Goal: Task Accomplishment & Management: Manage account settings

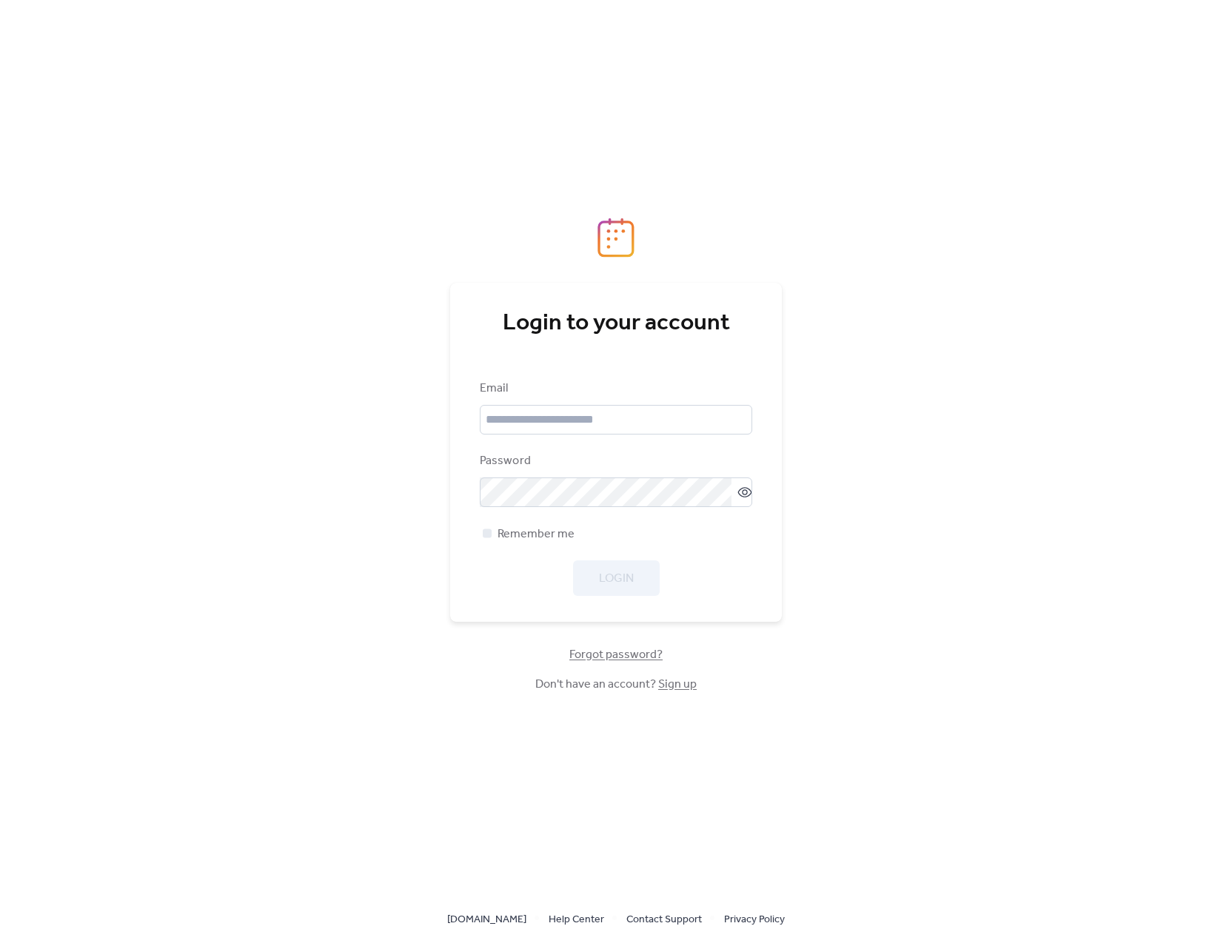
click at [620, 443] on div "Email Password Remember me Login" at bounding box center [616, 488] width 272 height 216
click at [620, 433] on input "email" at bounding box center [616, 420] width 272 height 30
paste input "**********"
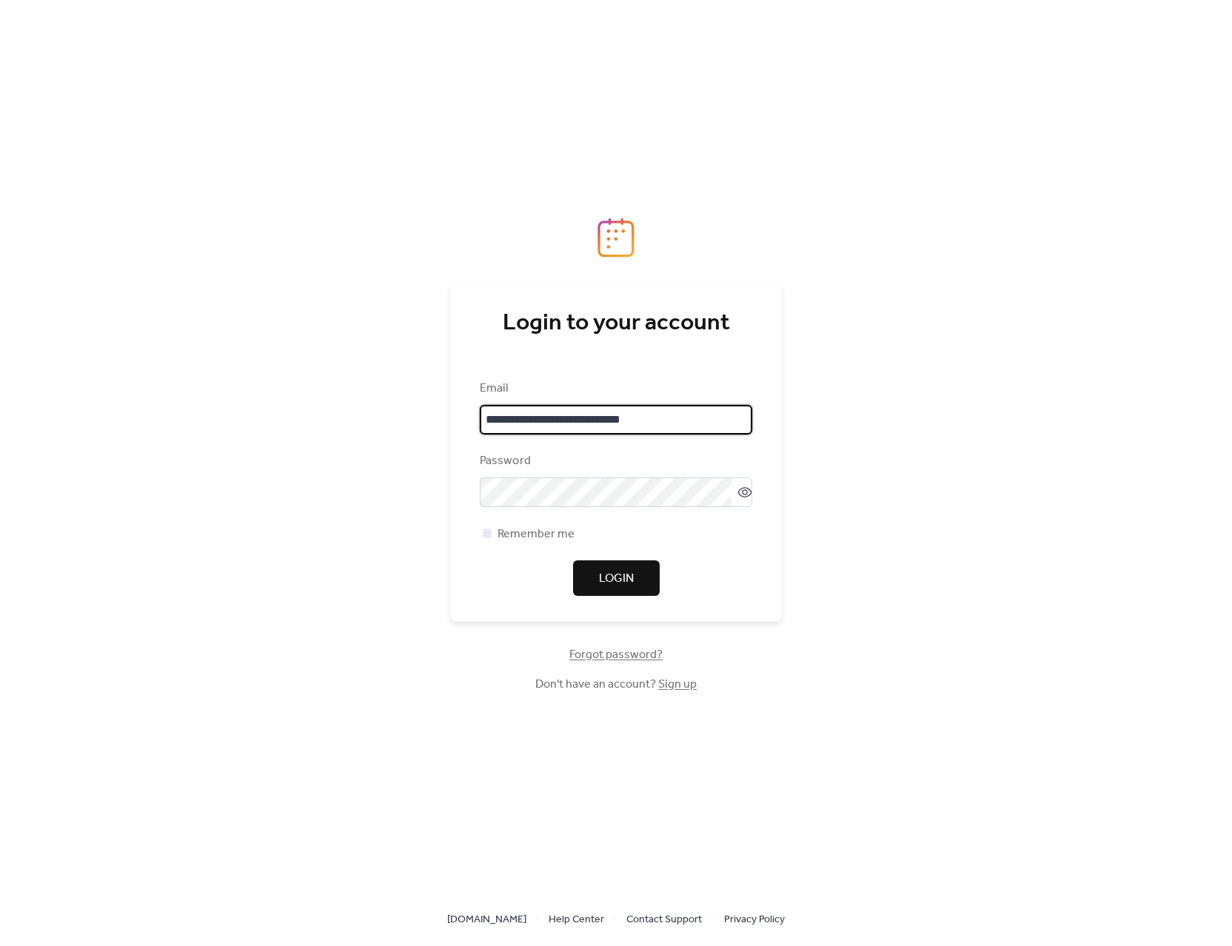
type input "**********"
click at [517, 456] on div "Password" at bounding box center [614, 461] width 269 height 18
click at [607, 580] on span "Login" at bounding box center [616, 579] width 35 height 18
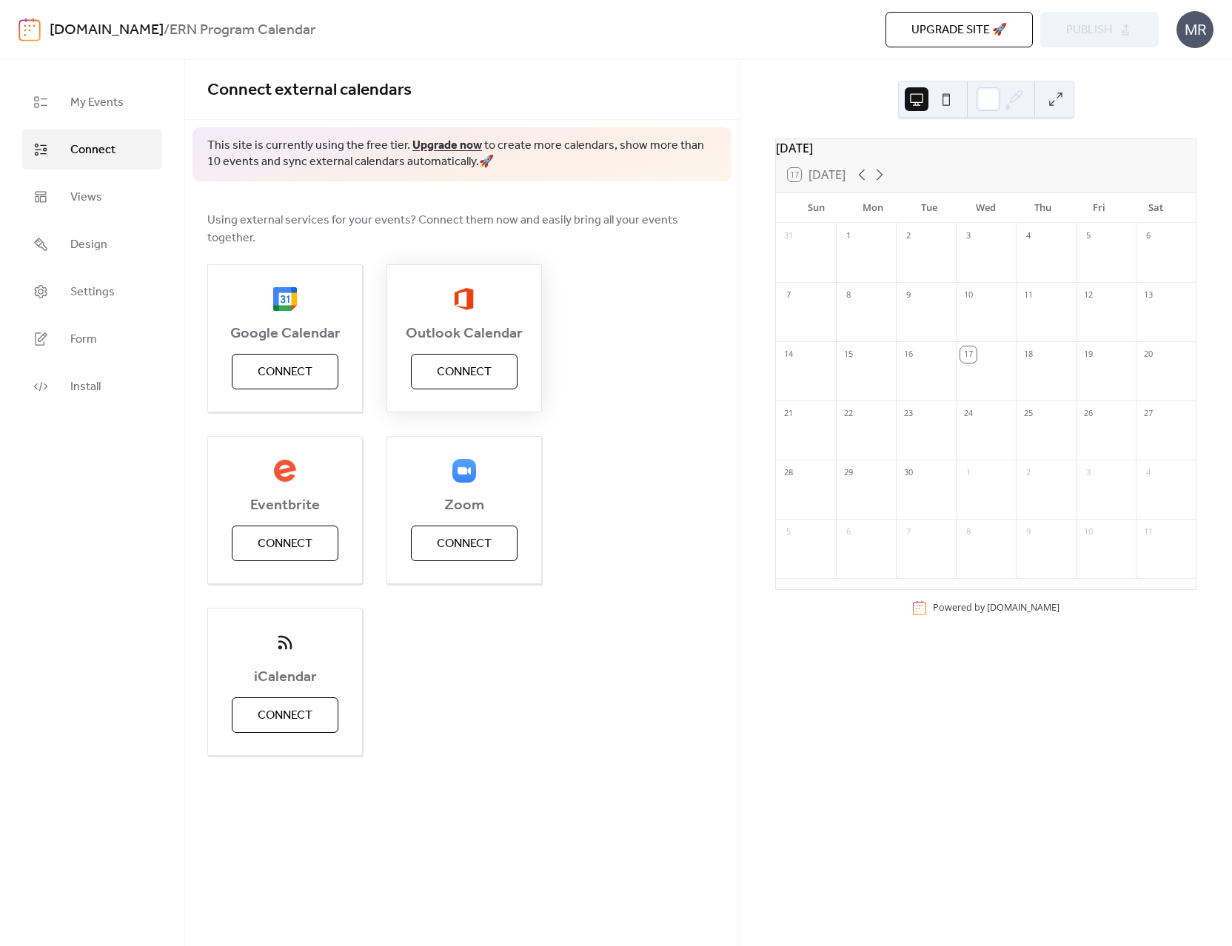
click at [483, 363] on span "Connect" at bounding box center [464, 372] width 55 height 18
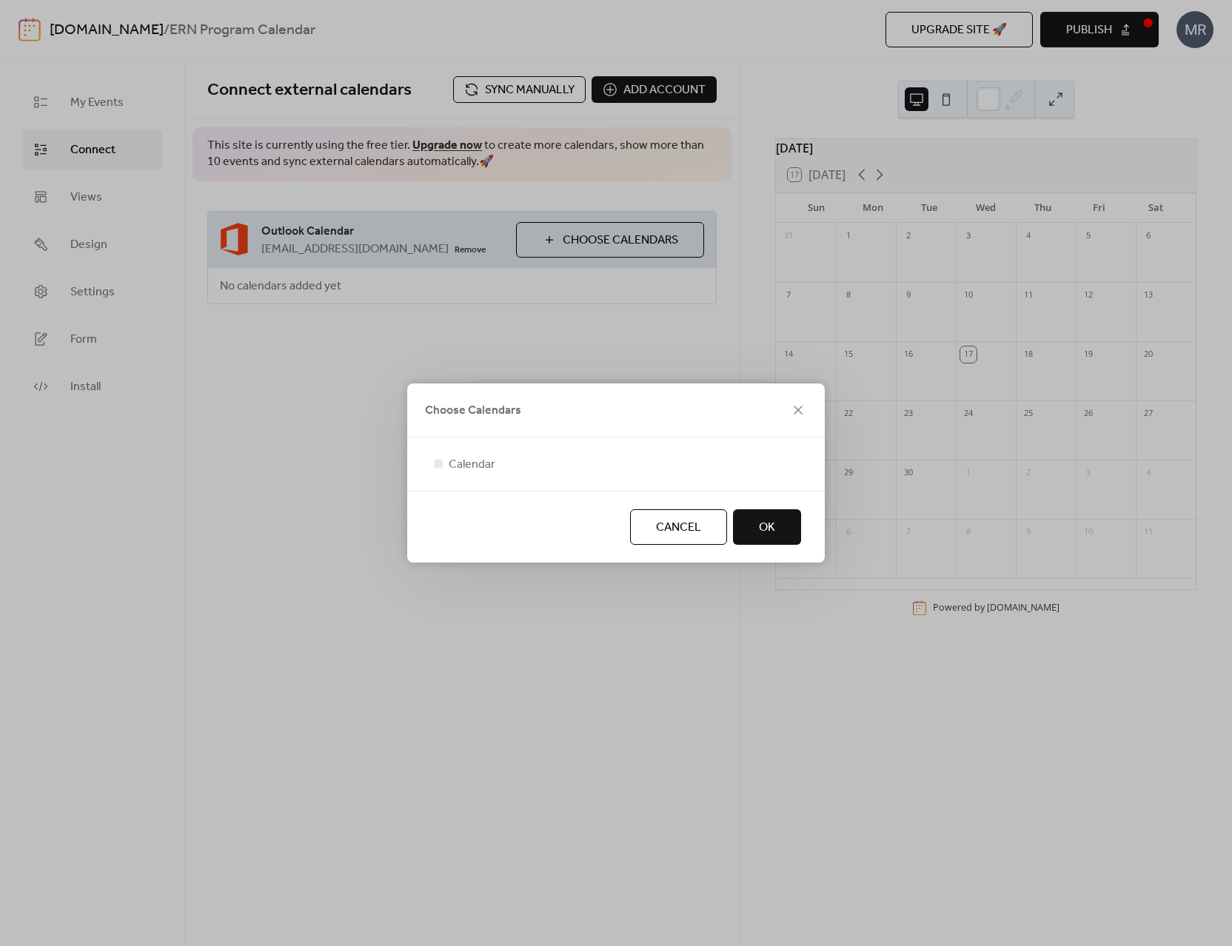
click at [453, 512] on div "Cancel OK" at bounding box center [615, 527] width 417 height 72
click at [438, 466] on div at bounding box center [438, 463] width 9 height 9
click at [502, 521] on div "Cancel OK" at bounding box center [615, 527] width 417 height 72
click at [761, 525] on span "OK" at bounding box center [767, 528] width 16 height 18
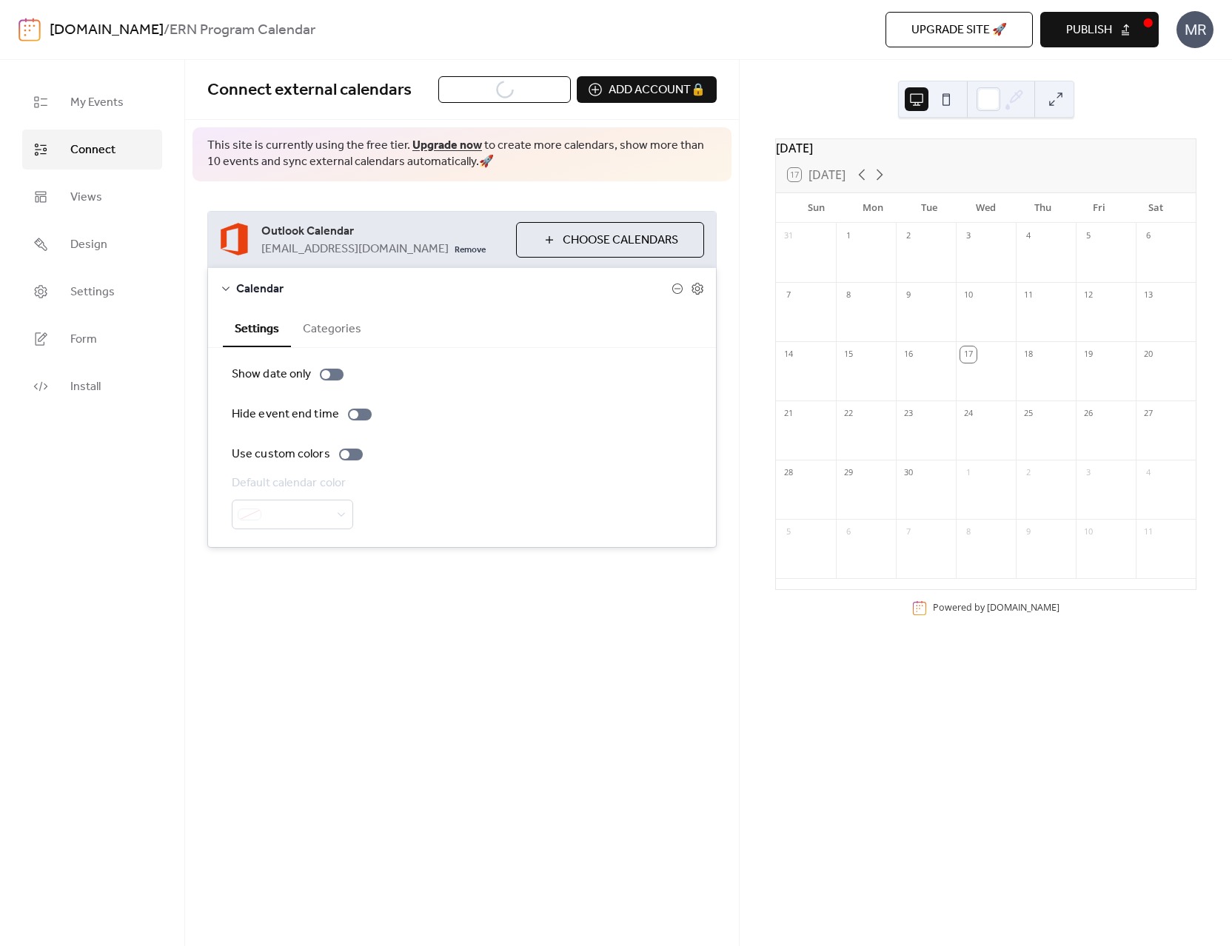
click at [387, 662] on div "Connect external calendars Sync manually Add account 🔒 🔒 This site is currently…" at bounding box center [462, 503] width 554 height 886
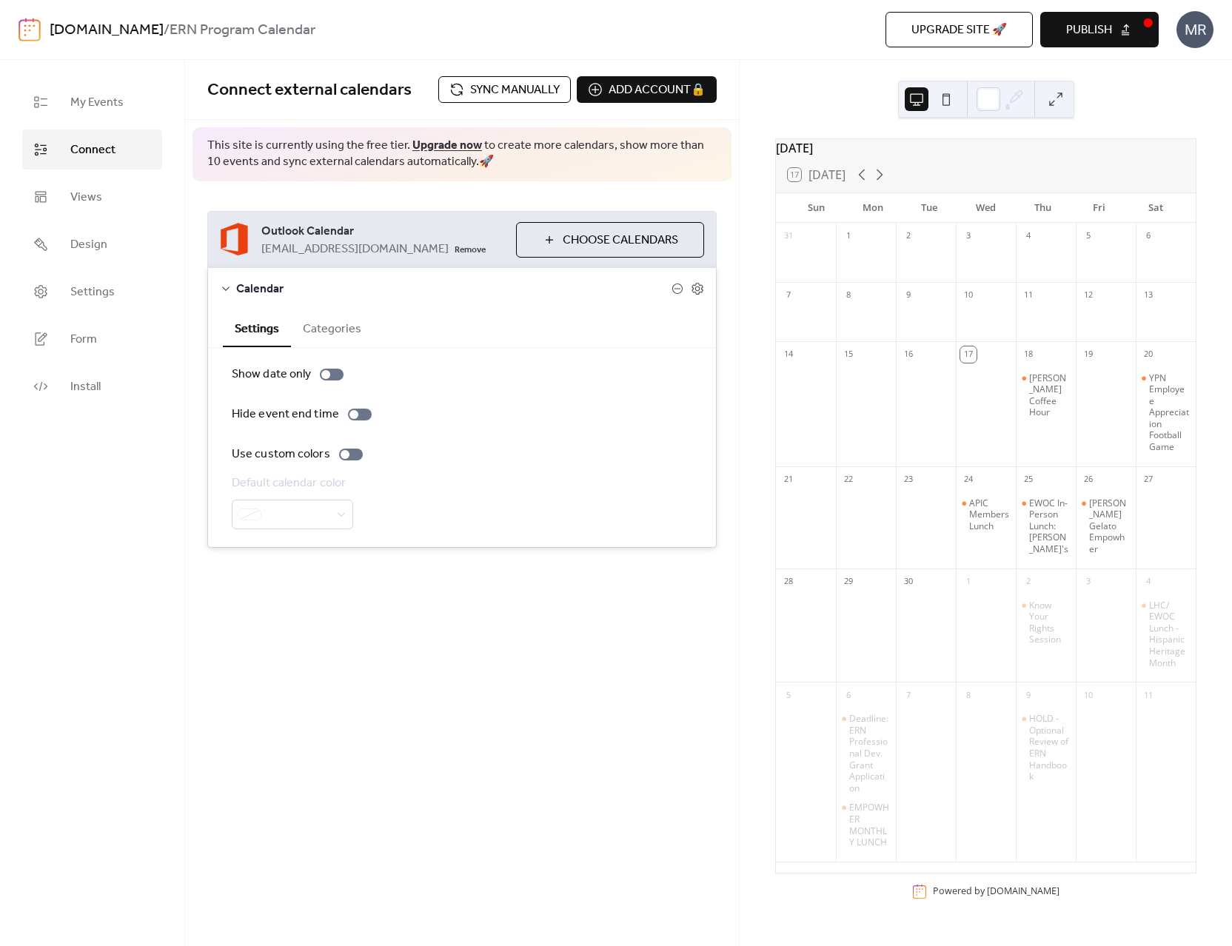
click at [338, 334] on button "Categories" at bounding box center [332, 327] width 82 height 36
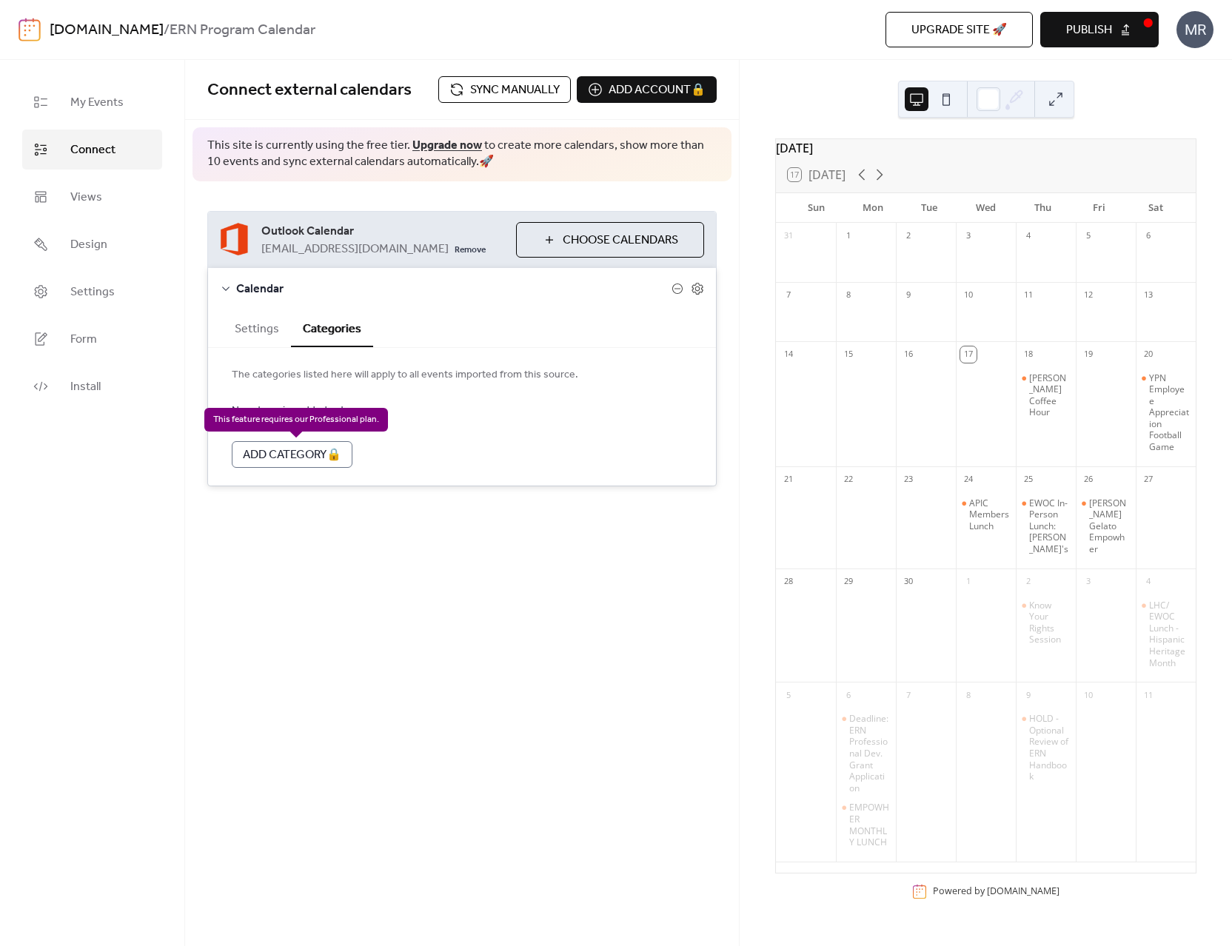
click at [286, 454] on div "Add Category 🔒" at bounding box center [292, 454] width 121 height 27
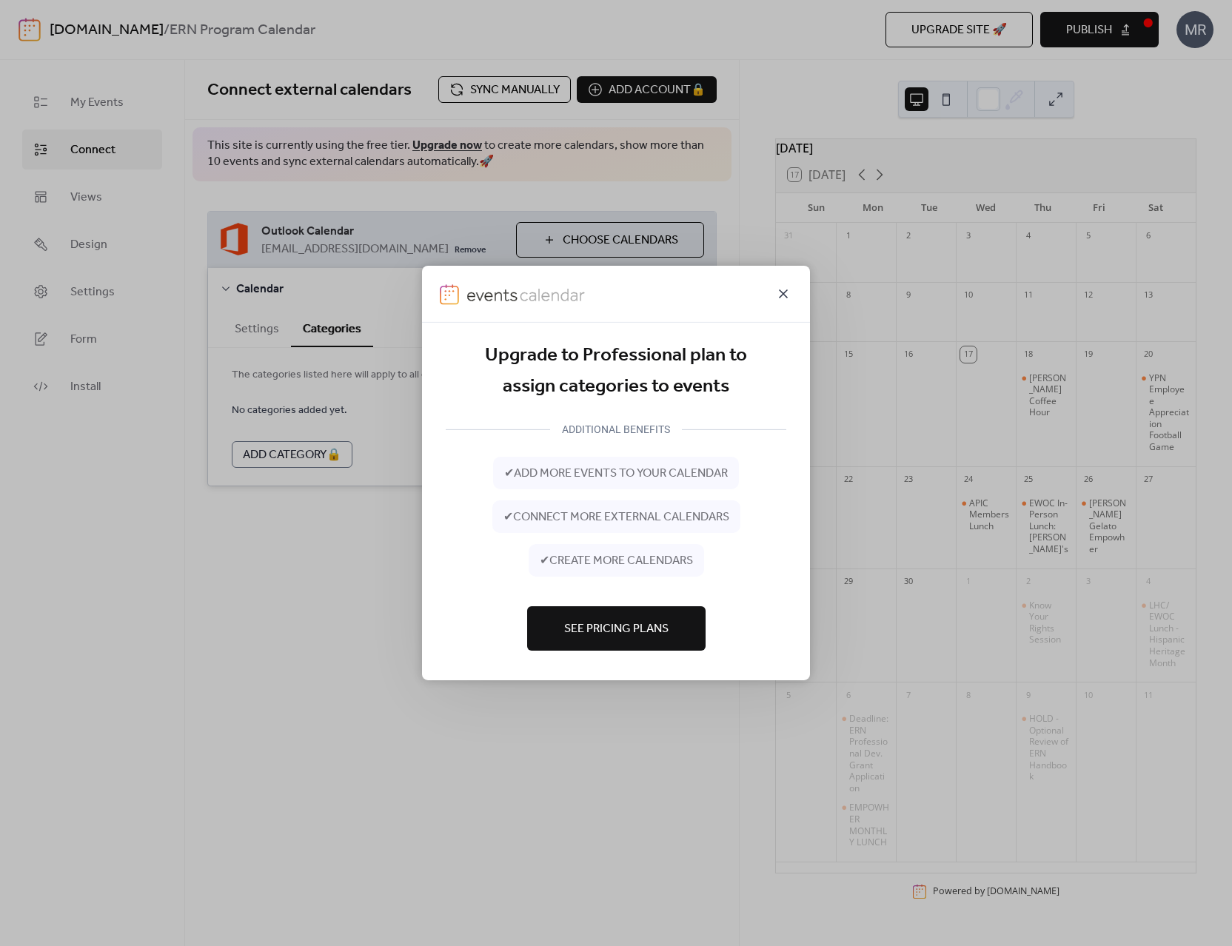
click at [783, 292] on icon at bounding box center [783, 293] width 9 height 9
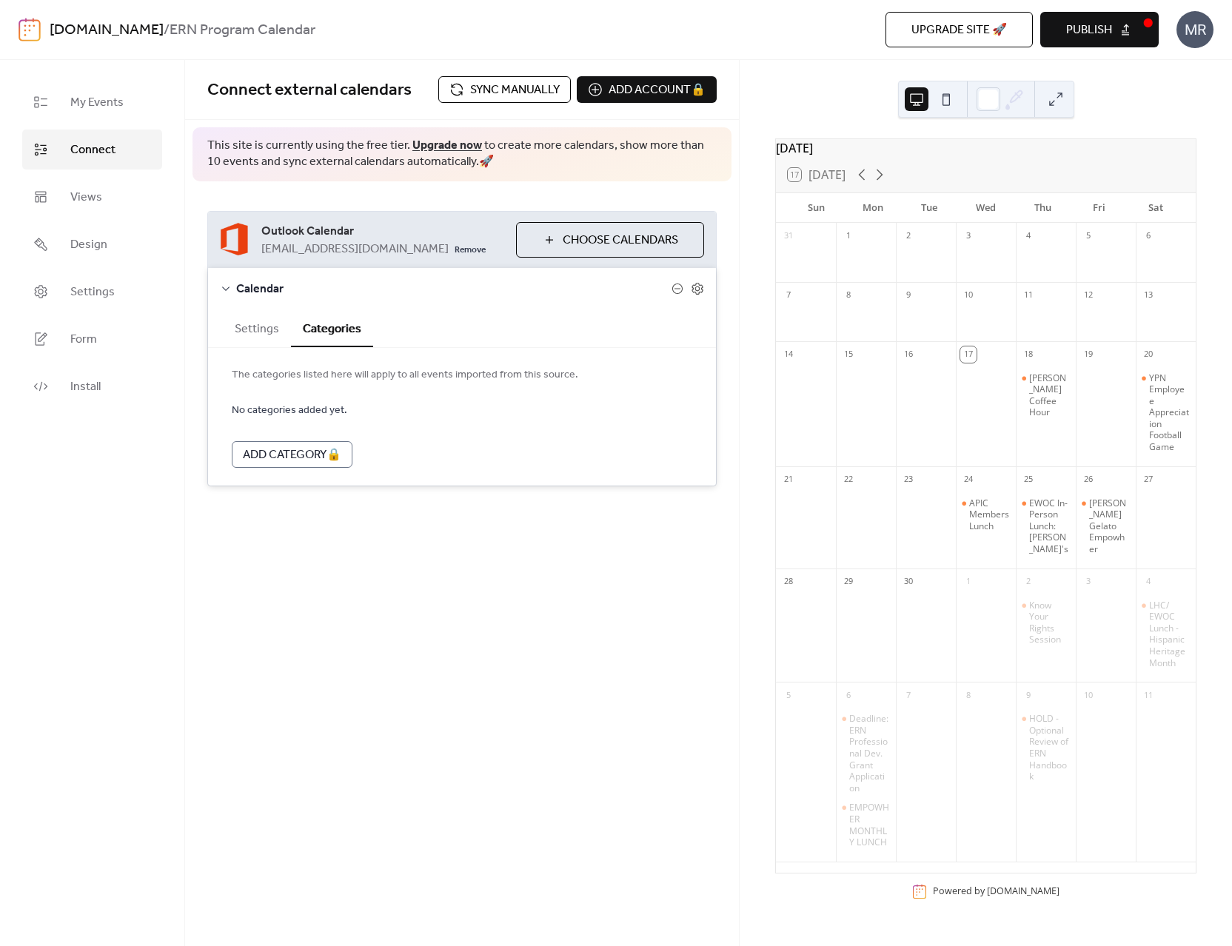
click at [251, 327] on button "Settings" at bounding box center [257, 327] width 68 height 36
click at [229, 290] on icon at bounding box center [226, 289] width 12 height 12
click at [588, 241] on span "Choose Calendars" at bounding box center [620, 241] width 115 height 18
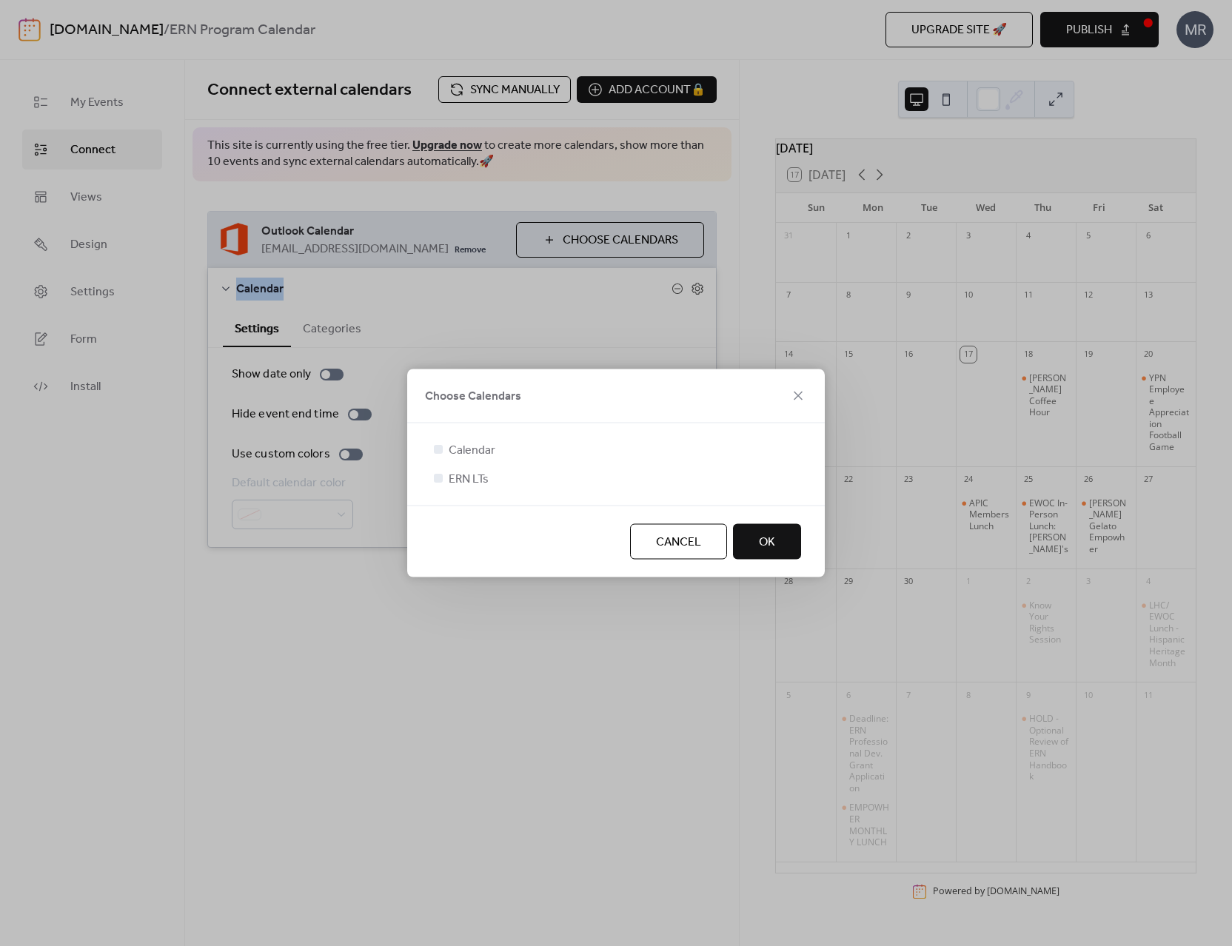
click at [681, 534] on span "Cancel" at bounding box center [678, 543] width 45 height 18
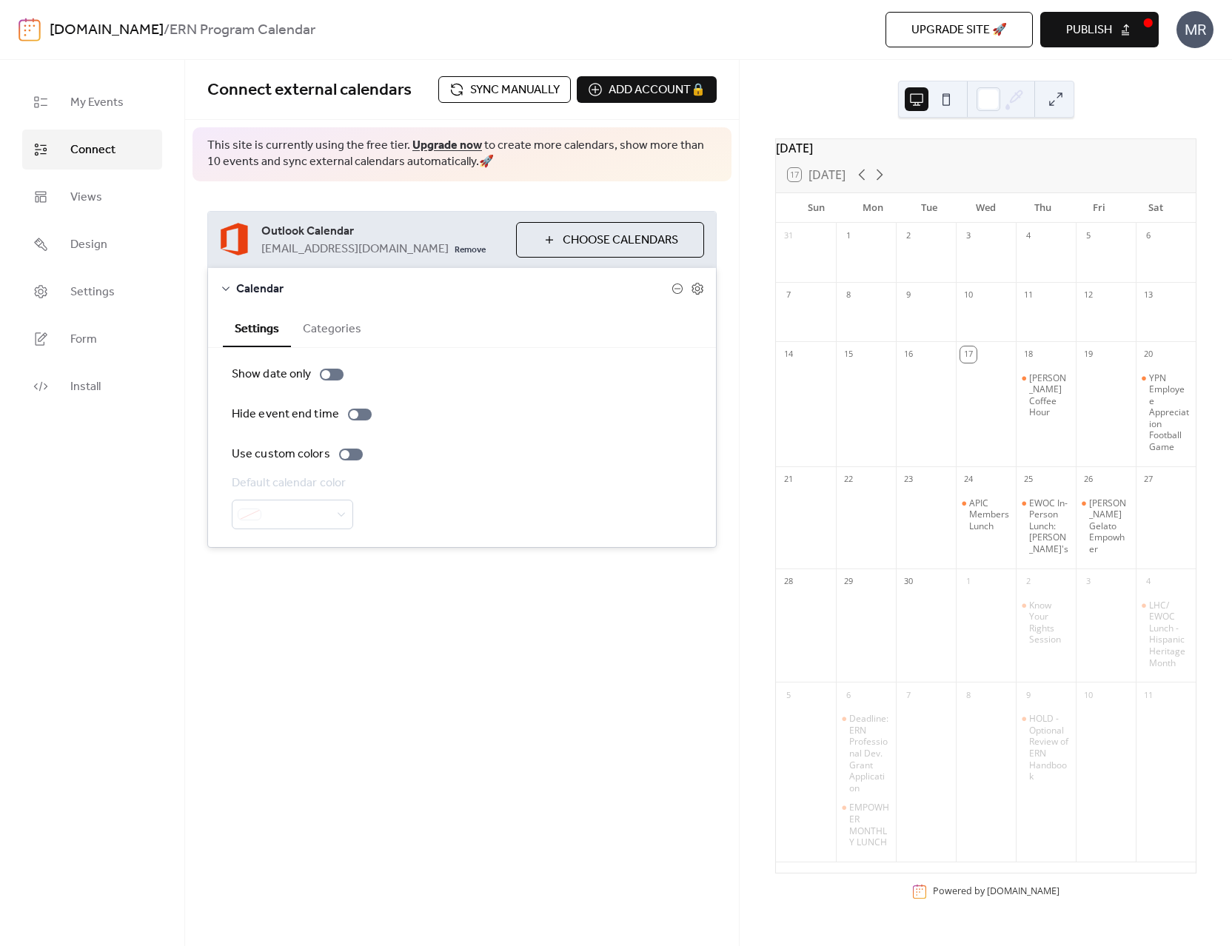
click at [428, 221] on div "Outlook Calendar f001j60@dartmouth.edu Remove Choose Calendars" at bounding box center [462, 240] width 508 height 56
click at [315, 634] on div "Connect external calendars Sync manually Add account 🔒 🔒 This site is currently…" at bounding box center [462, 503] width 554 height 886
click at [225, 286] on icon at bounding box center [226, 289] width 12 height 12
click at [389, 486] on div "Connect external calendars Sync manually Add account 🔒 🔒 This site is currently…" at bounding box center [462, 503] width 554 height 886
click at [1016, 406] on div "VERN Coffee Hour" at bounding box center [1046, 395] width 60 height 46
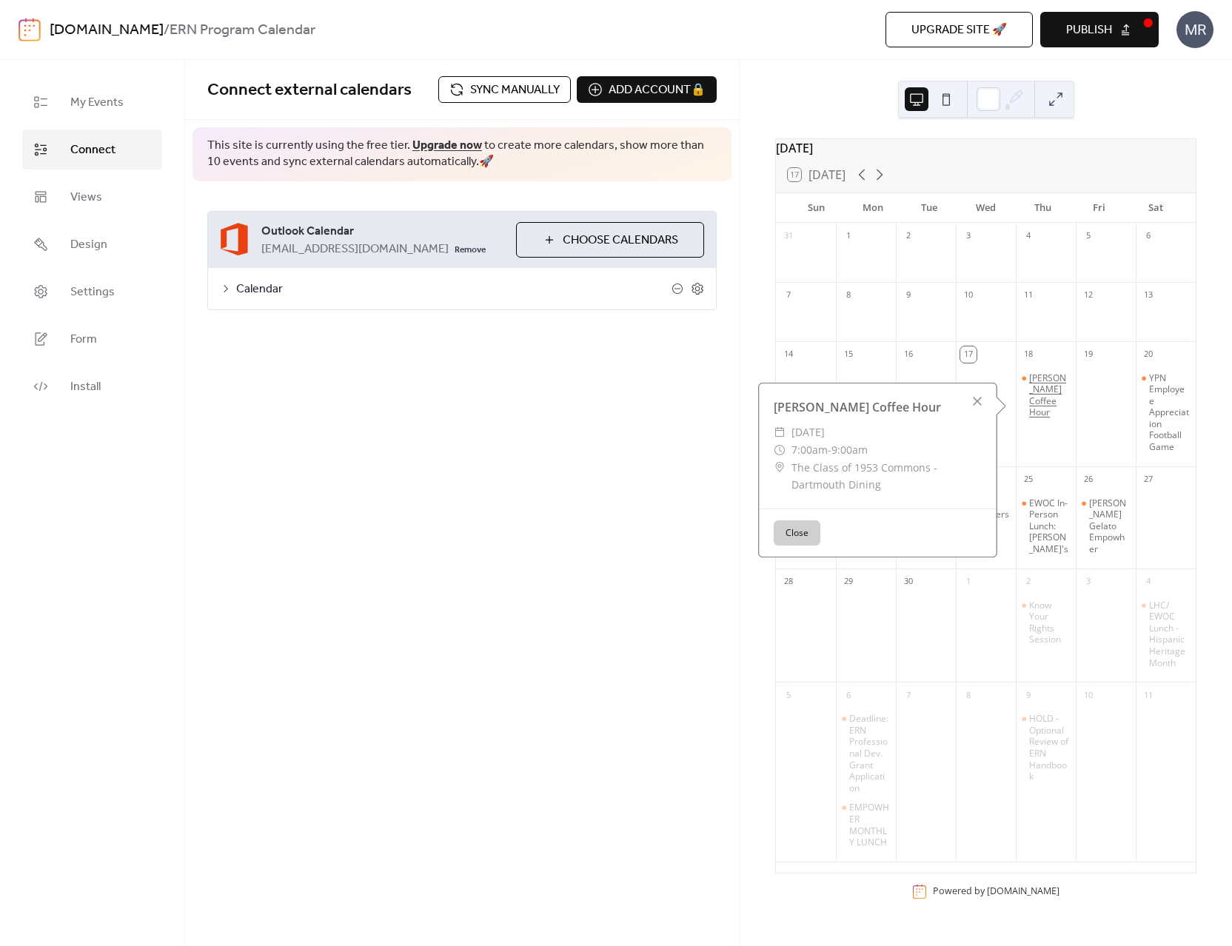
click at [1042, 398] on div "VERN Coffee Hour" at bounding box center [1049, 395] width 41 height 46
click at [1154, 427] on div "YPN Employee Appreciation Football Game" at bounding box center [1169, 412] width 41 height 81
click at [826, 523] on button "Close" at bounding box center [812, 535] width 47 height 25
click at [1149, 423] on div "YPN Employee Appreciation Football Game" at bounding box center [1169, 412] width 41 height 81
click at [1016, 608] on div "Know Your Rights Session" at bounding box center [1046, 623] width 60 height 46
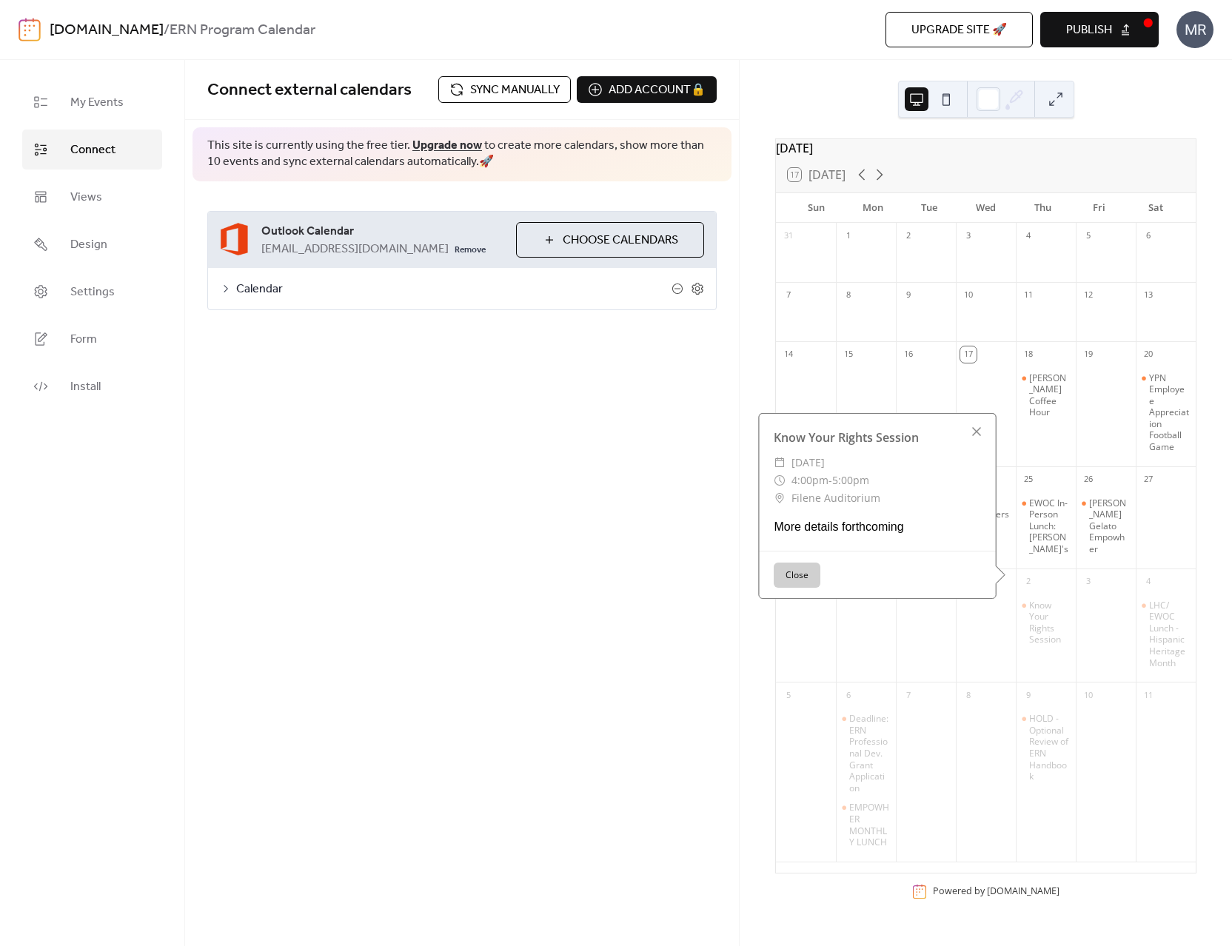
click at [392, 571] on div "Connect external calendars Sync manually Add account 🔒 🔒 This site is currently…" at bounding box center [462, 503] width 554 height 886
click at [637, 554] on div "Connect external calendars Sync manually Add account 🔒 🔒 This site is currently…" at bounding box center [462, 503] width 554 height 886
click at [215, 293] on div "Calendar" at bounding box center [462, 288] width 508 height 41
click at [228, 289] on icon at bounding box center [226, 289] width 12 height 12
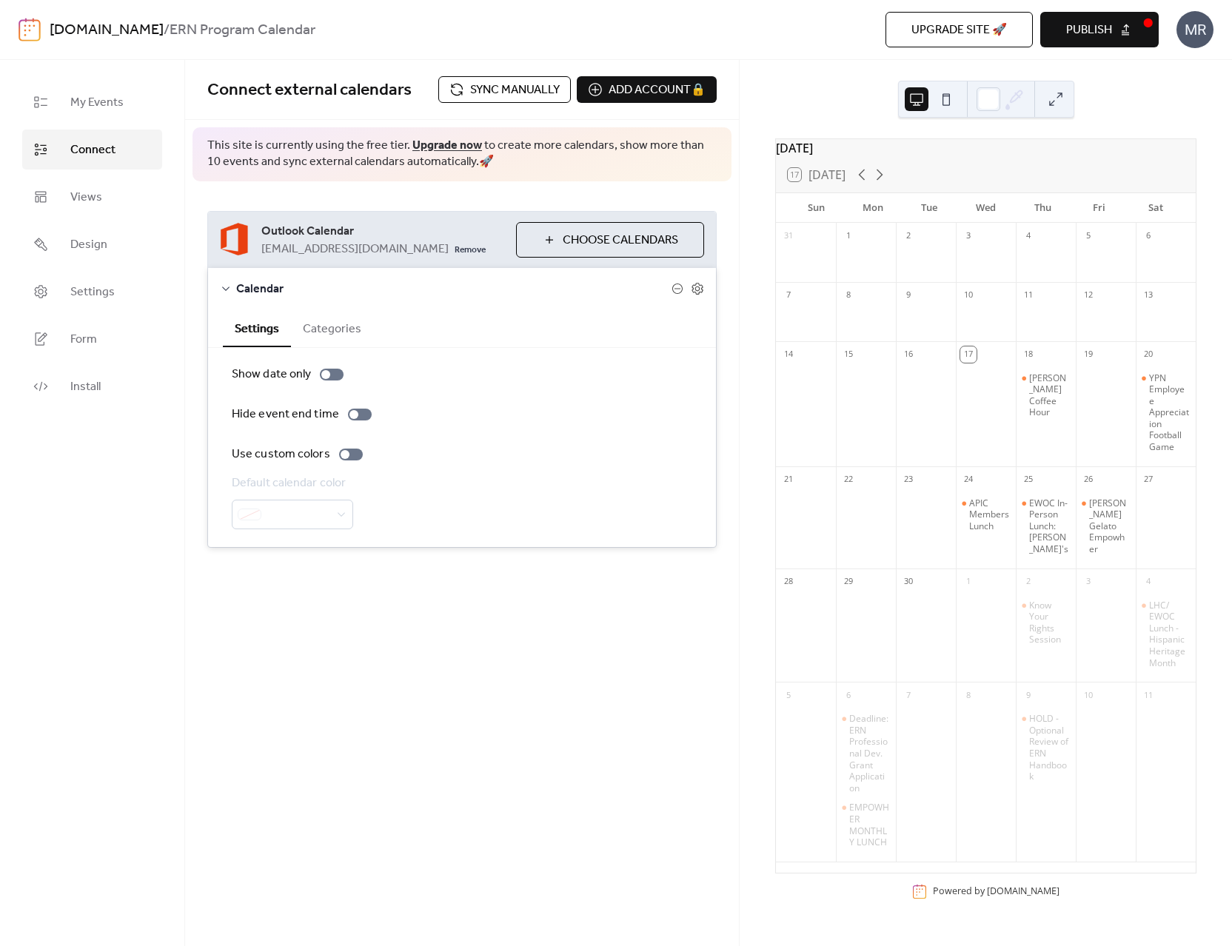
click at [228, 289] on icon at bounding box center [226, 289] width 12 height 12
click at [569, 241] on span "Choose Calendars" at bounding box center [620, 241] width 115 height 18
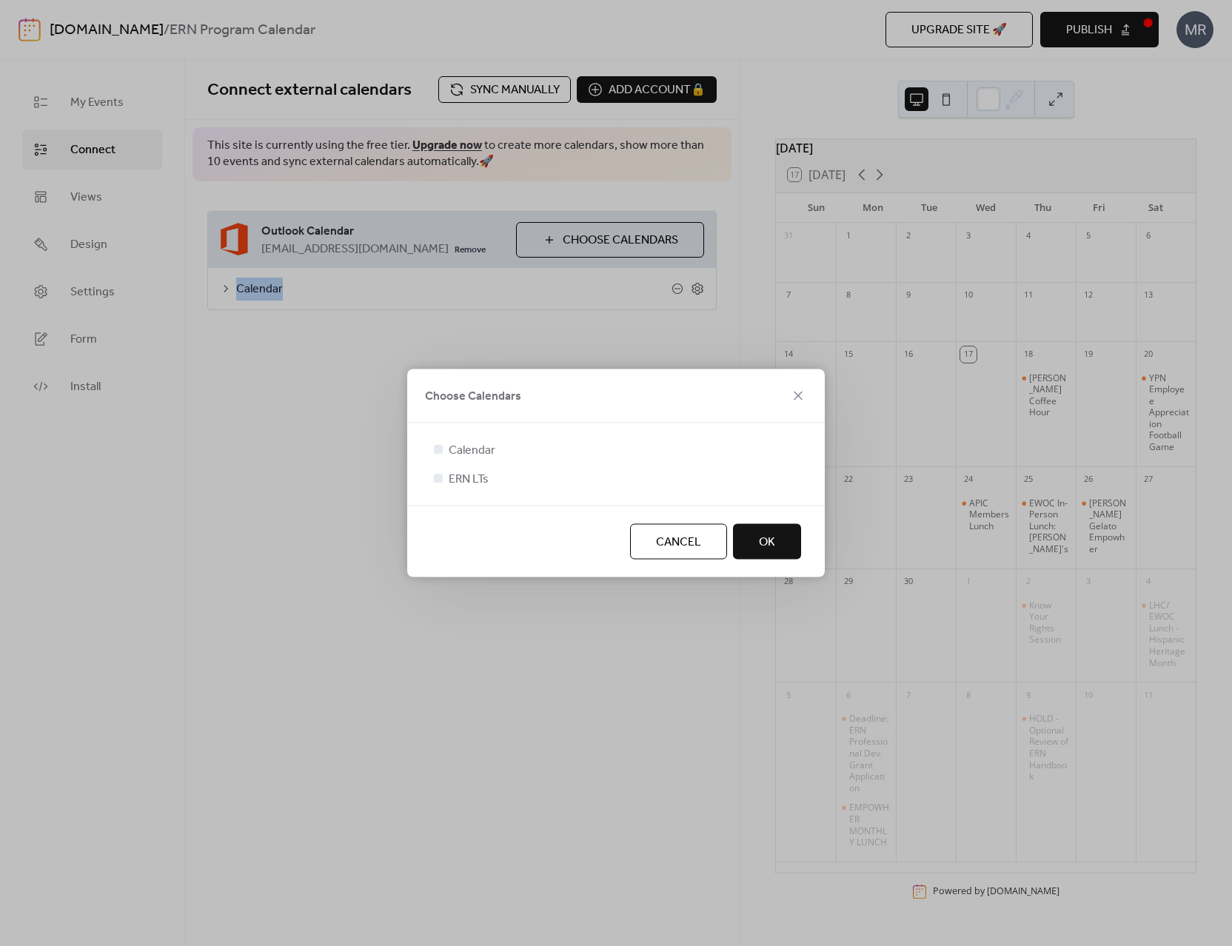
click at [768, 539] on span "OK" at bounding box center [767, 543] width 16 height 18
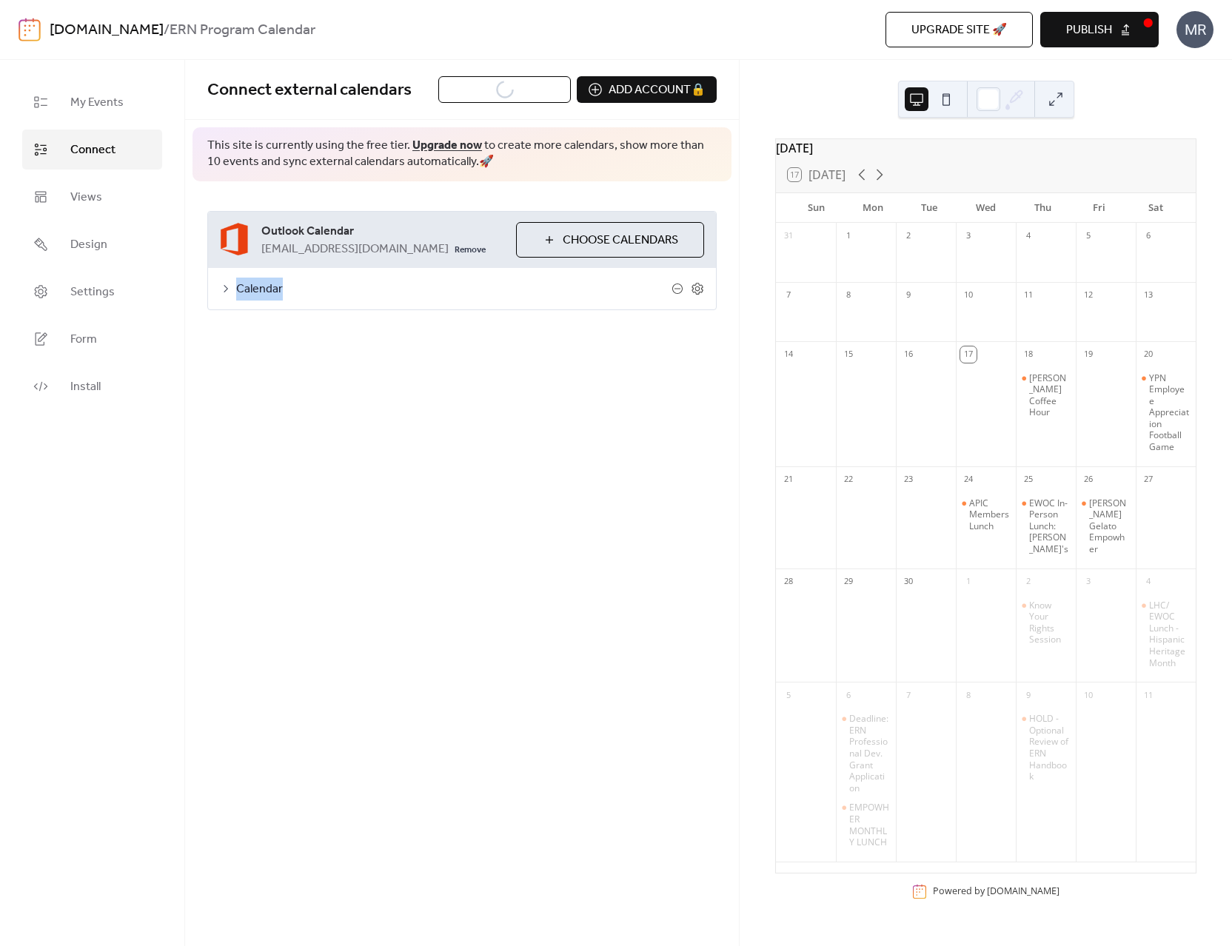
click at [608, 466] on div "Connect external calendars Sync manually Add account 🔒 🔒 This site is currently…" at bounding box center [462, 503] width 554 height 886
click at [975, 405] on div "TEST Event - Miguel" at bounding box center [989, 395] width 41 height 46
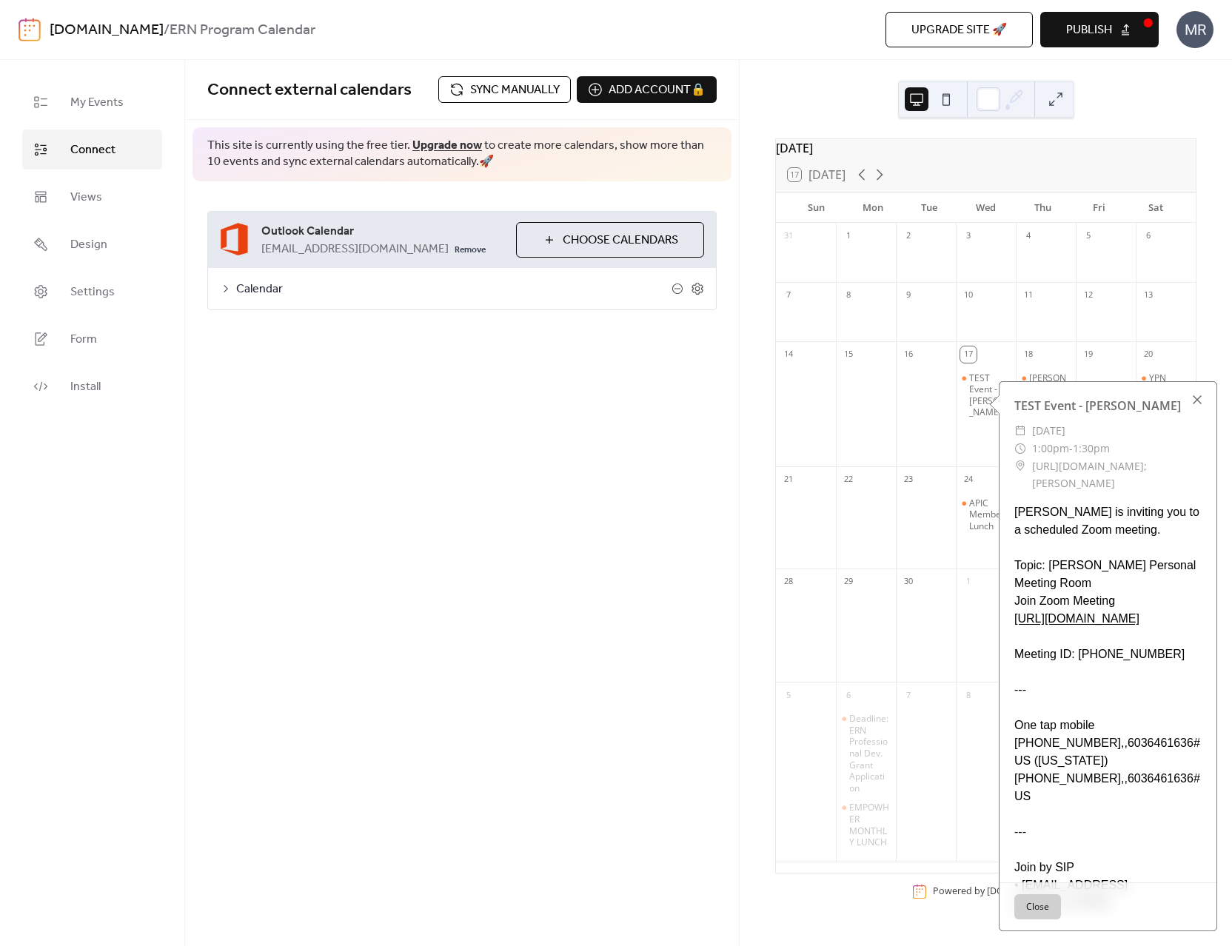
click at [1197, 403] on div at bounding box center [1197, 399] width 21 height 21
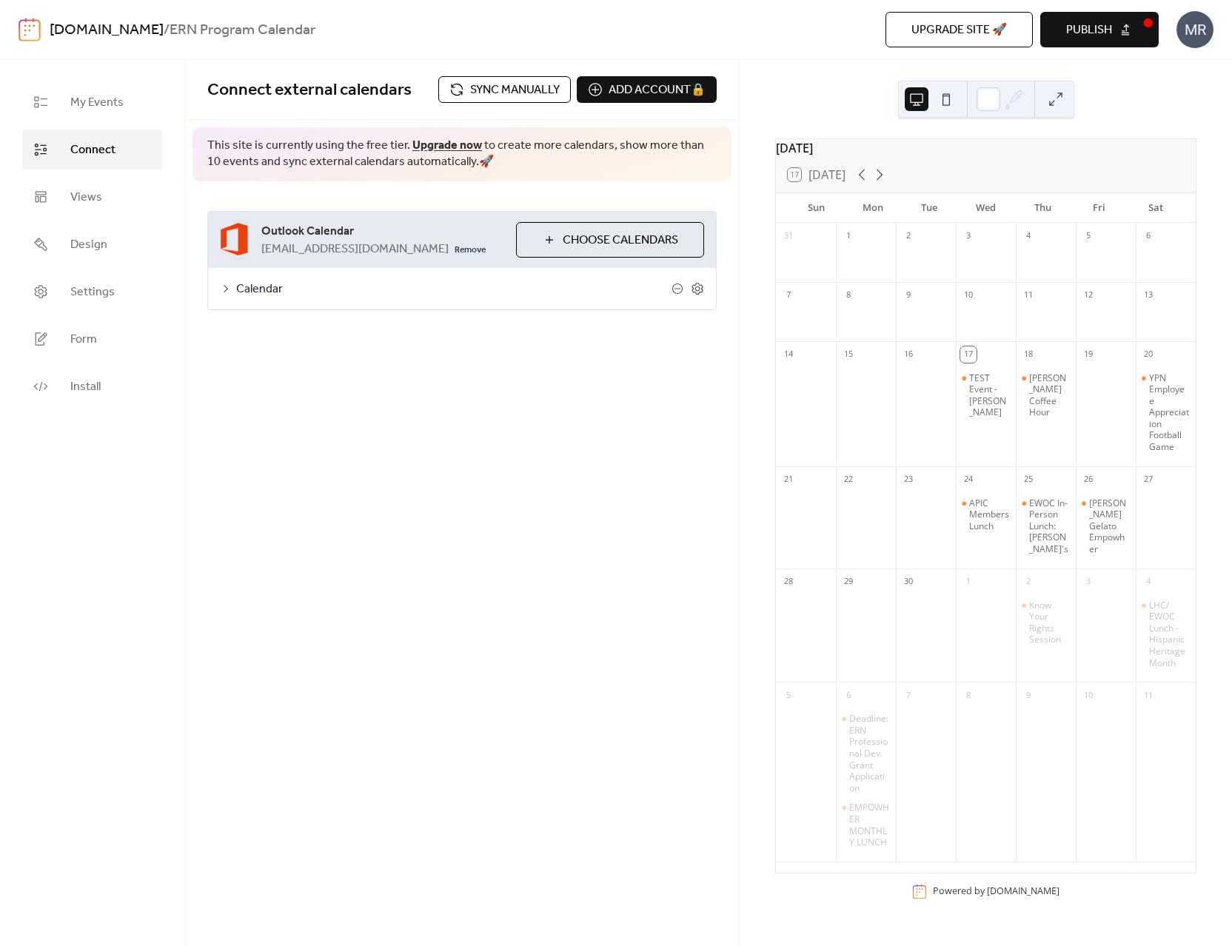
click at [395, 522] on div "Connect external calendars Sync manually Add account 🔒 🔒 This site is currently…" at bounding box center [462, 503] width 554 height 886
click at [118, 327] on link "Form" at bounding box center [92, 339] width 140 height 40
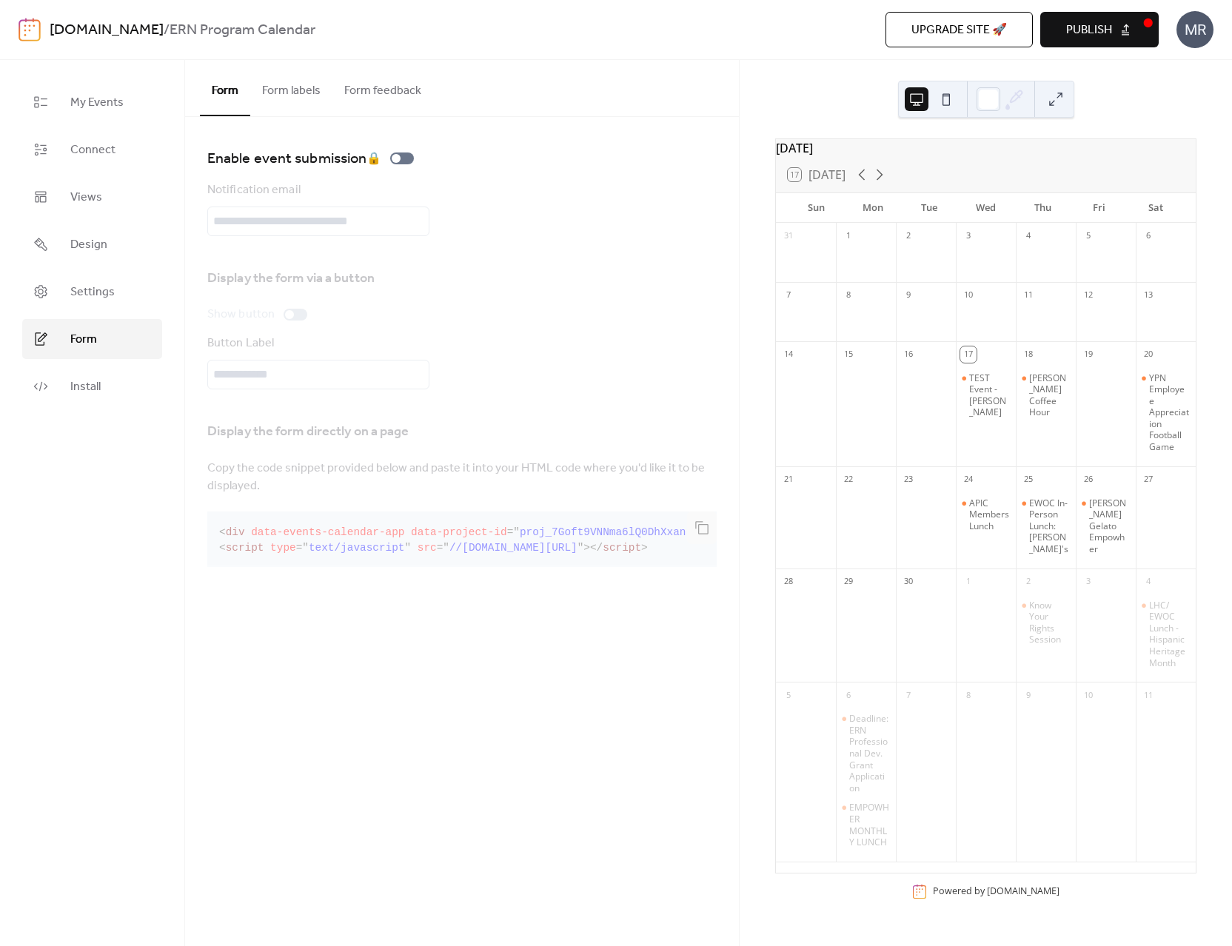
click at [112, 611] on div "My Events Connect Views Design Settings Form Install" at bounding box center [92, 503] width 185 height 886
click at [113, 195] on link "Views" at bounding box center [92, 197] width 140 height 40
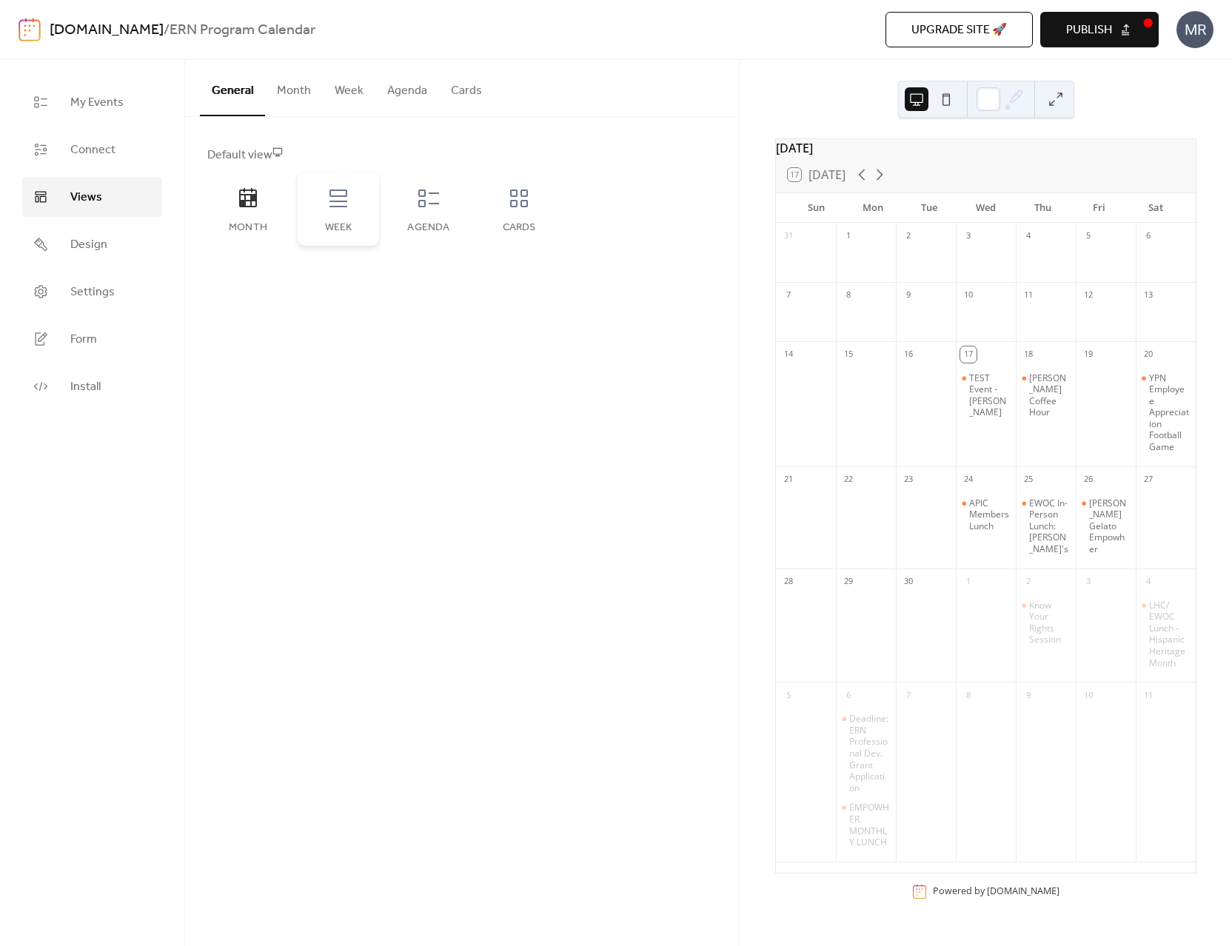
click at [333, 220] on div "Week" at bounding box center [338, 209] width 81 height 74
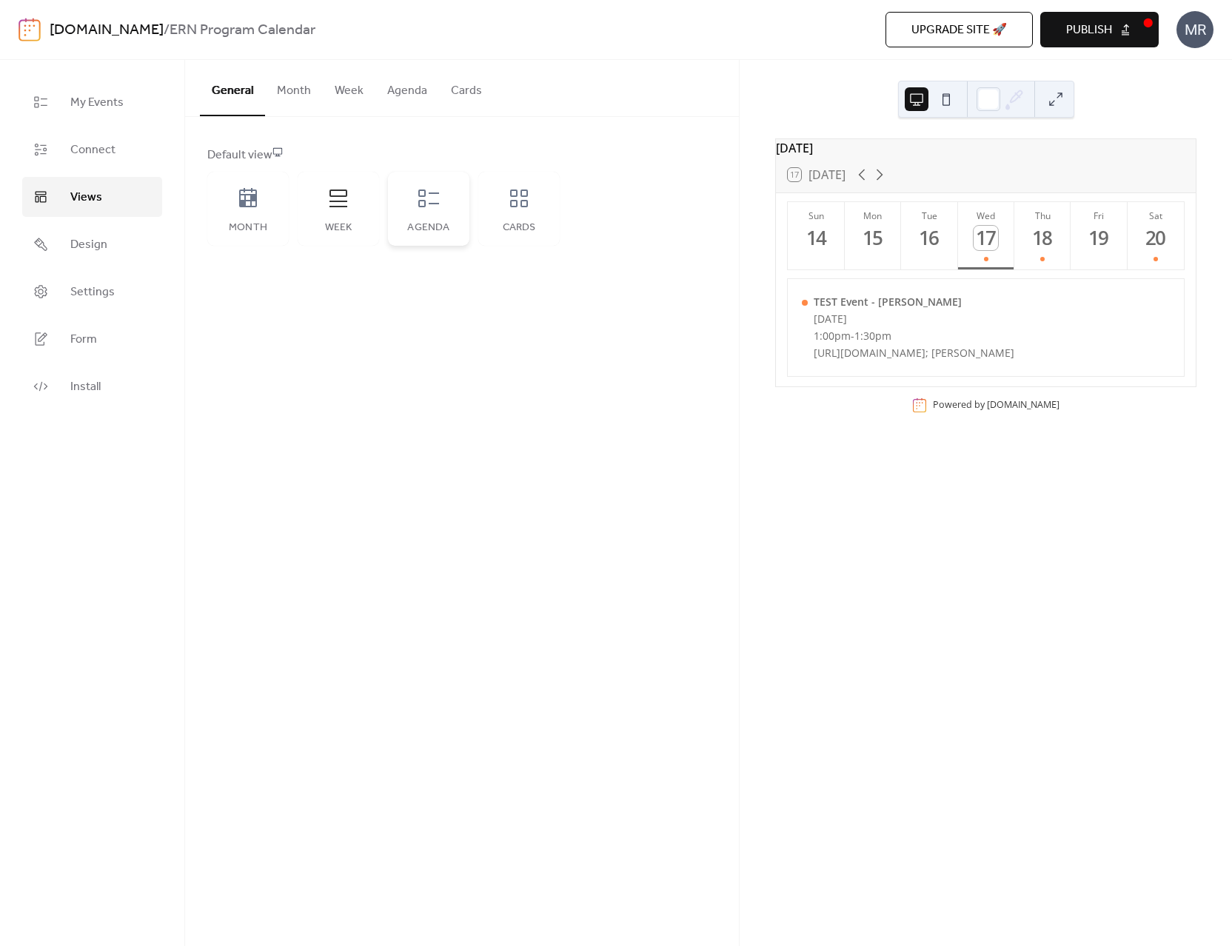
click at [438, 219] on div "Agenda" at bounding box center [428, 209] width 81 height 74
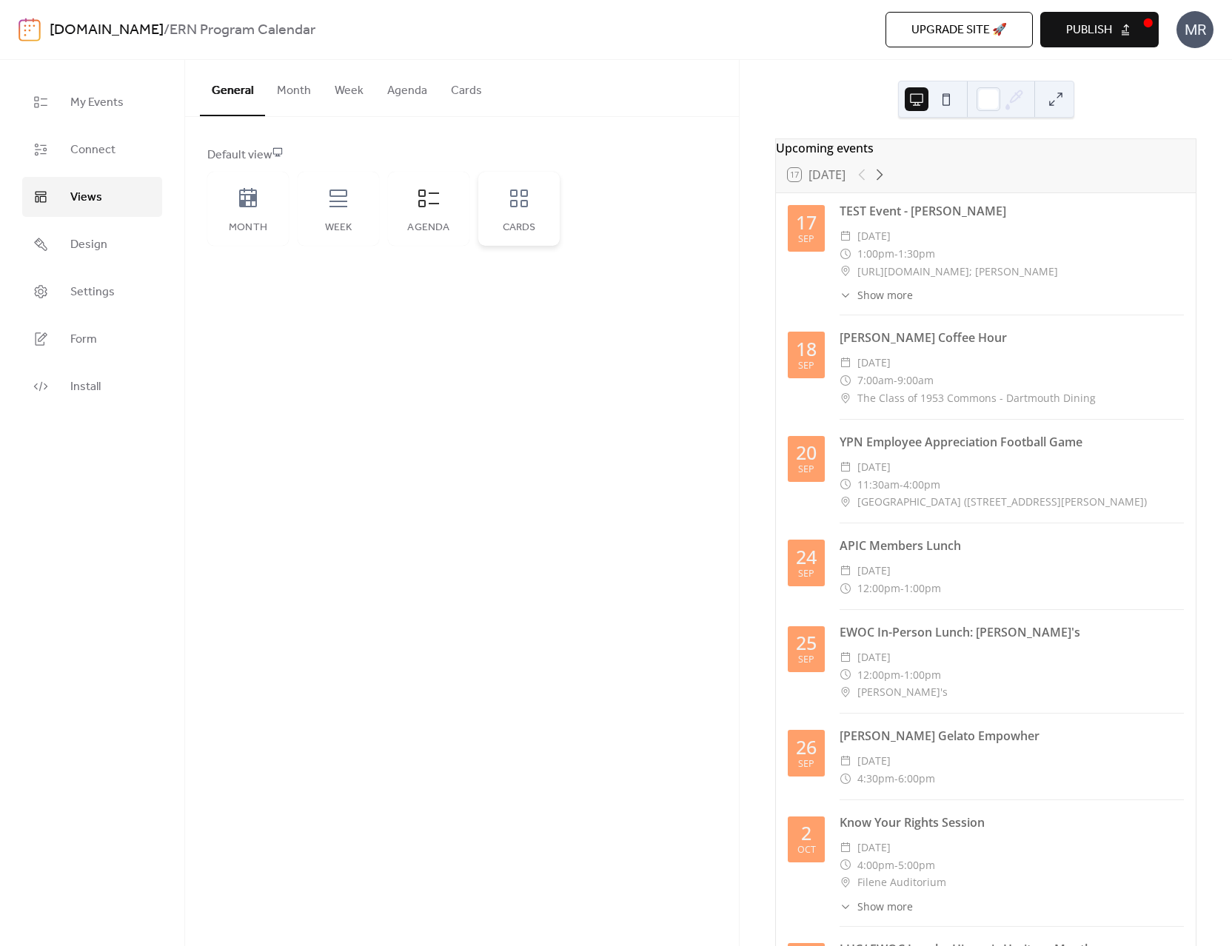
click at [529, 232] on div "Cards" at bounding box center [519, 228] width 52 height 12
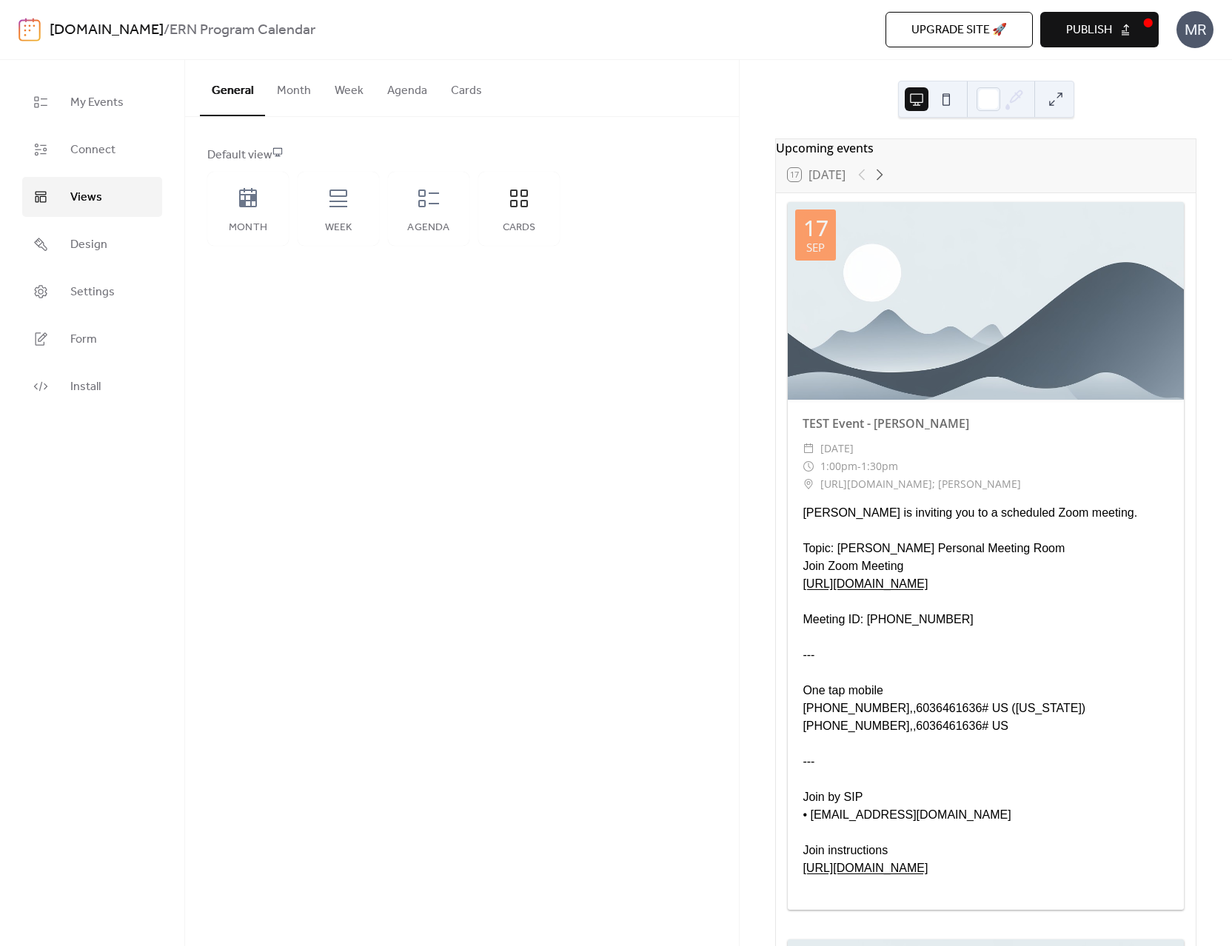
click at [899, 493] on span "https://dartmouth.zoom.us/j/6036461636; Parkhurst" at bounding box center [920, 484] width 201 height 18
click at [890, 521] on span "Miguel Ramirez is inviting you to a scheduled Zoom meeting." at bounding box center [969, 513] width 335 height 18
click at [610, 450] on div "General Month Week Agenda Cards Default view Month Week Agenda Cards Disabled 🔒…" at bounding box center [462, 503] width 554 height 886
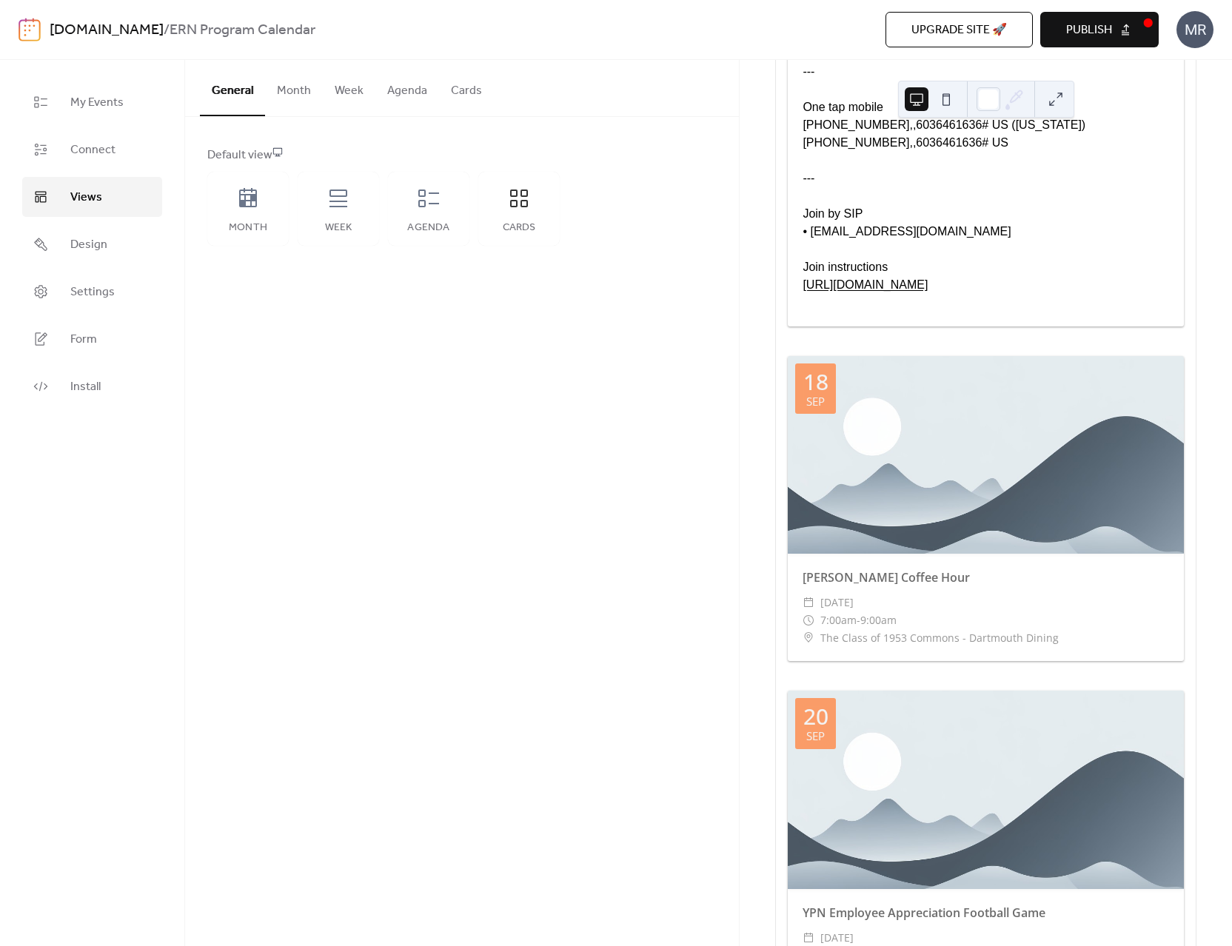
scroll to position [585, 0]
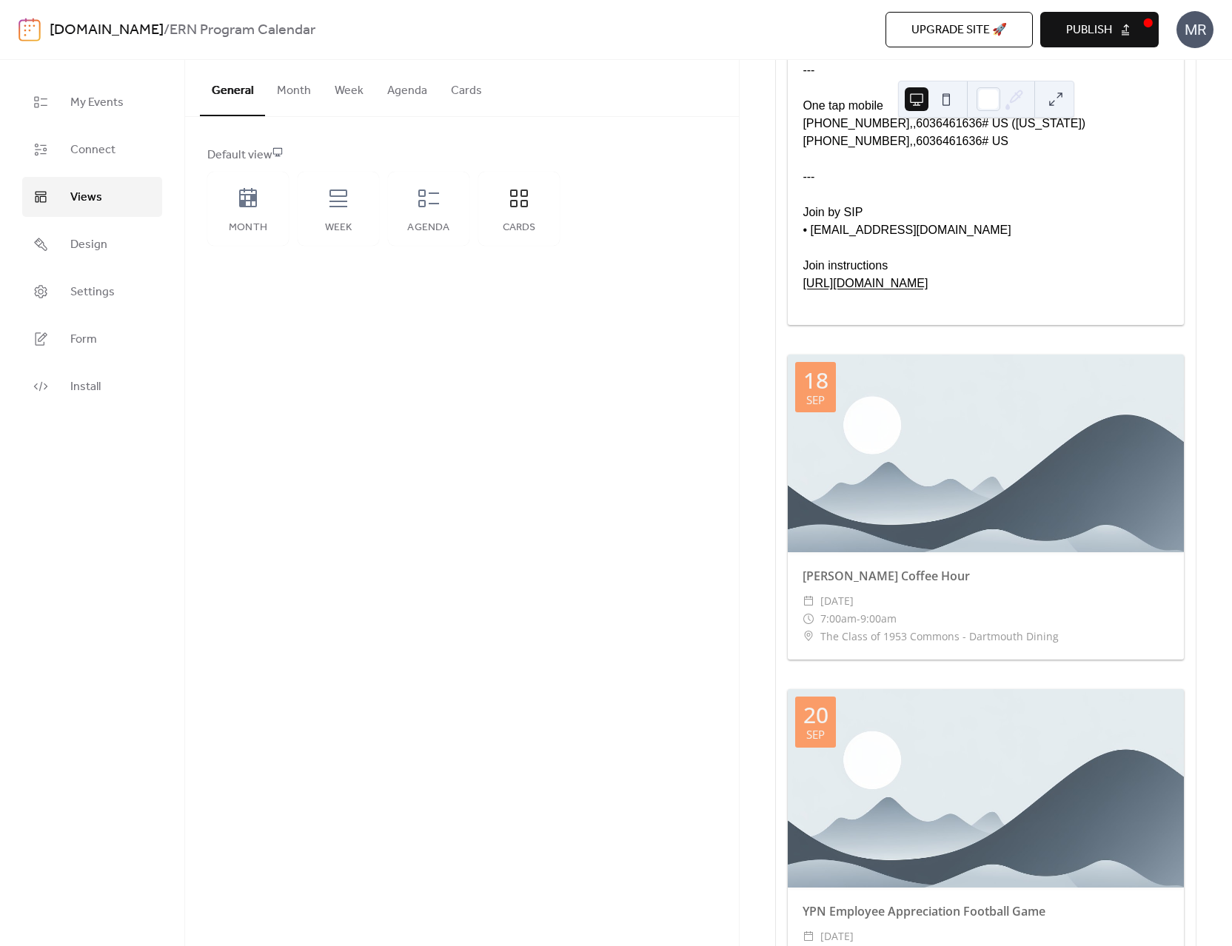
click at [476, 368] on div "General Month Week Agenda Cards Default view Month Week Agenda Cards Disabled 🔒…" at bounding box center [462, 503] width 554 height 886
click at [477, 340] on div "General Month Week Agenda Cards Default view Month Week Agenda Cards Disabled 🔒…" at bounding box center [462, 503] width 554 height 886
click at [89, 149] on span "Connect" at bounding box center [92, 150] width 45 height 18
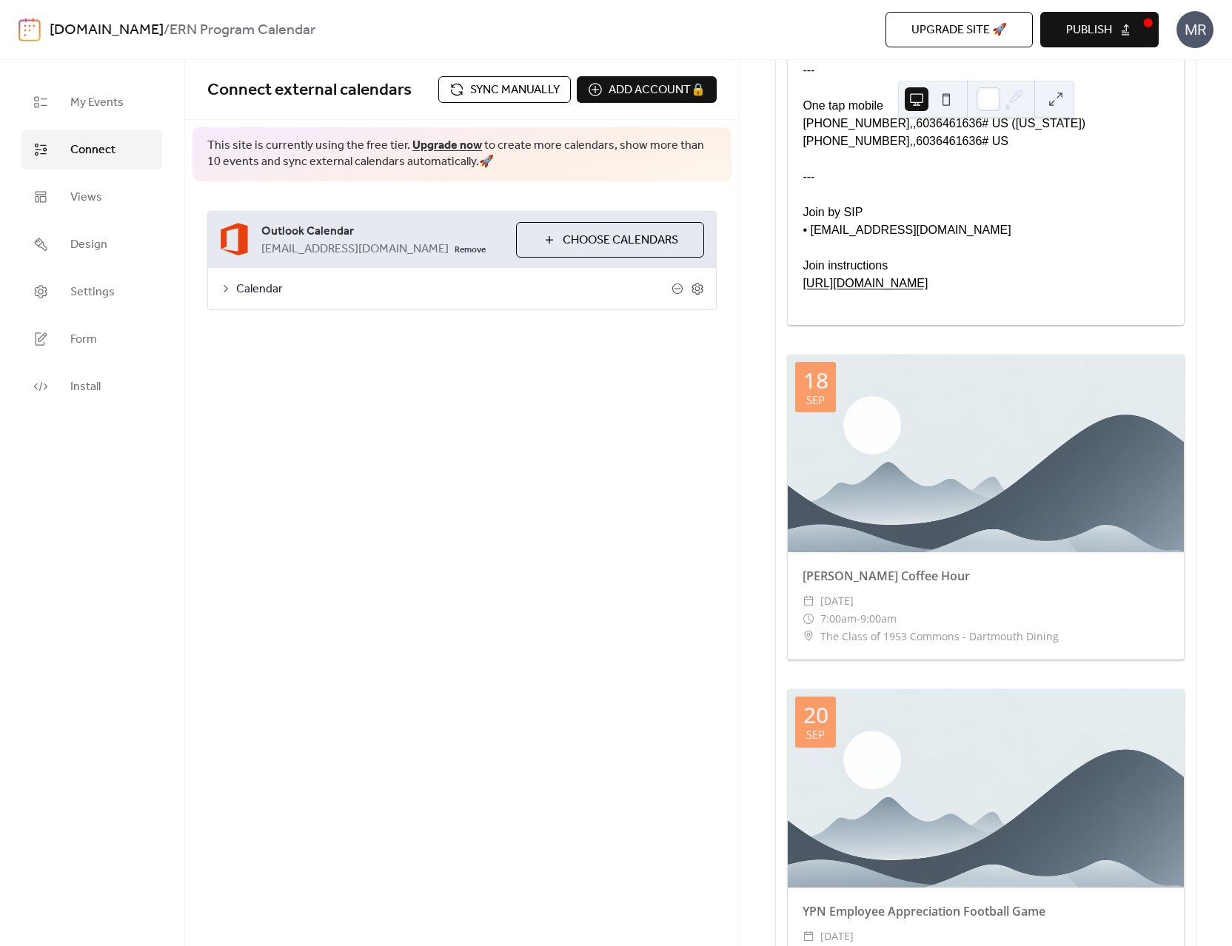
click at [387, 434] on div "Connect external calendars Sync manually Add account 🔒 🔒 This site is currently…" at bounding box center [462, 503] width 554 height 886
click at [530, 397] on div "Connect external calendars Sync manually Add account 🔒 🔒 This site is currently…" at bounding box center [462, 503] width 554 height 886
click at [1187, 36] on div "MR" at bounding box center [1194, 29] width 37 height 37
click at [107, 152] on span "Connect" at bounding box center [92, 150] width 45 height 18
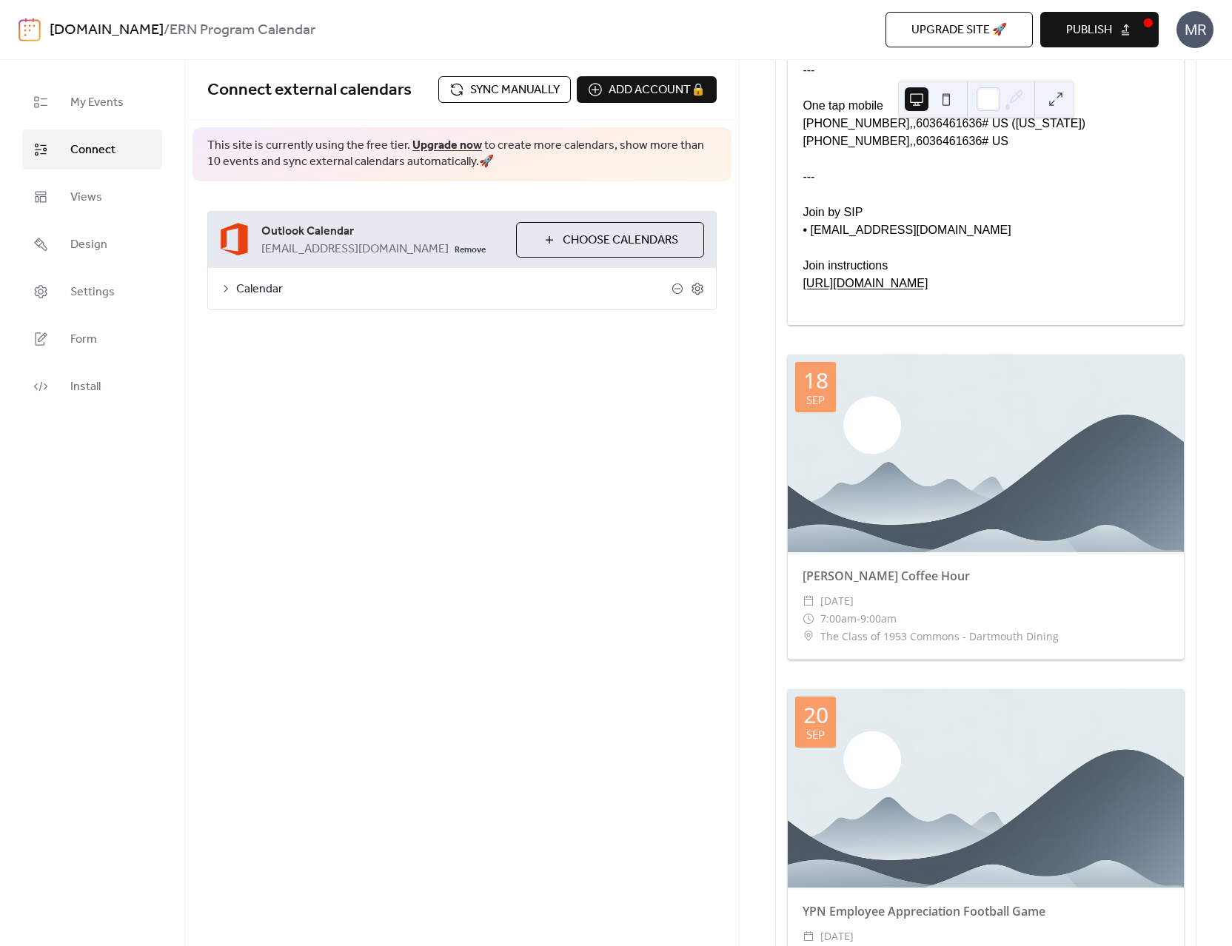
click at [95, 150] on span "Connect" at bounding box center [92, 150] width 45 height 18
click at [107, 196] on link "Views" at bounding box center [92, 197] width 140 height 40
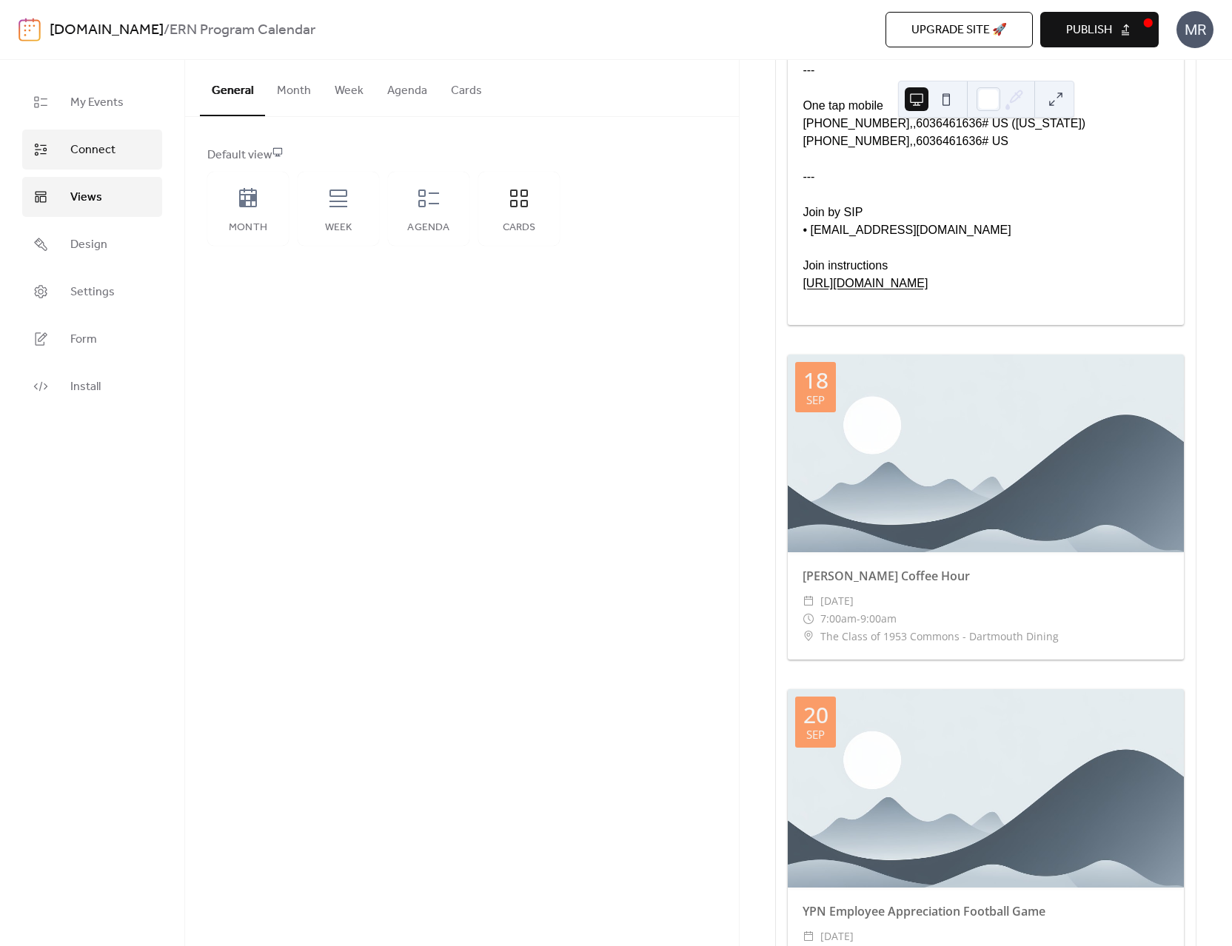
click at [101, 148] on span "Connect" at bounding box center [92, 150] width 45 height 18
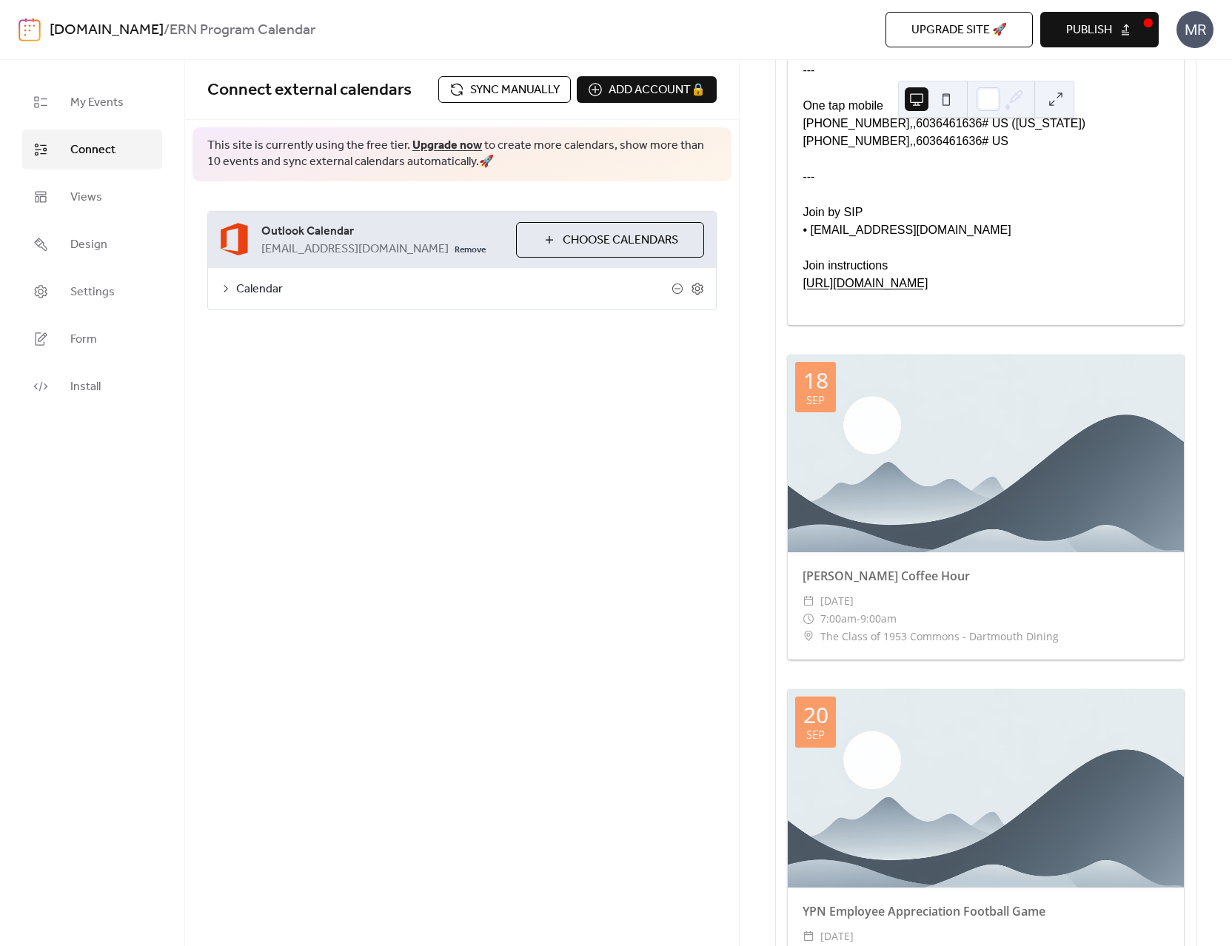
click at [358, 397] on div "Connect external calendars Sync manually Add account 🔒 🔒 This site is currently…" at bounding box center [462, 503] width 554 height 886
click at [318, 430] on div "Connect external calendars Sync manually Add account 🔒 🔒 This site is currently…" at bounding box center [462, 503] width 554 height 886
click at [94, 214] on link "Views" at bounding box center [92, 197] width 140 height 40
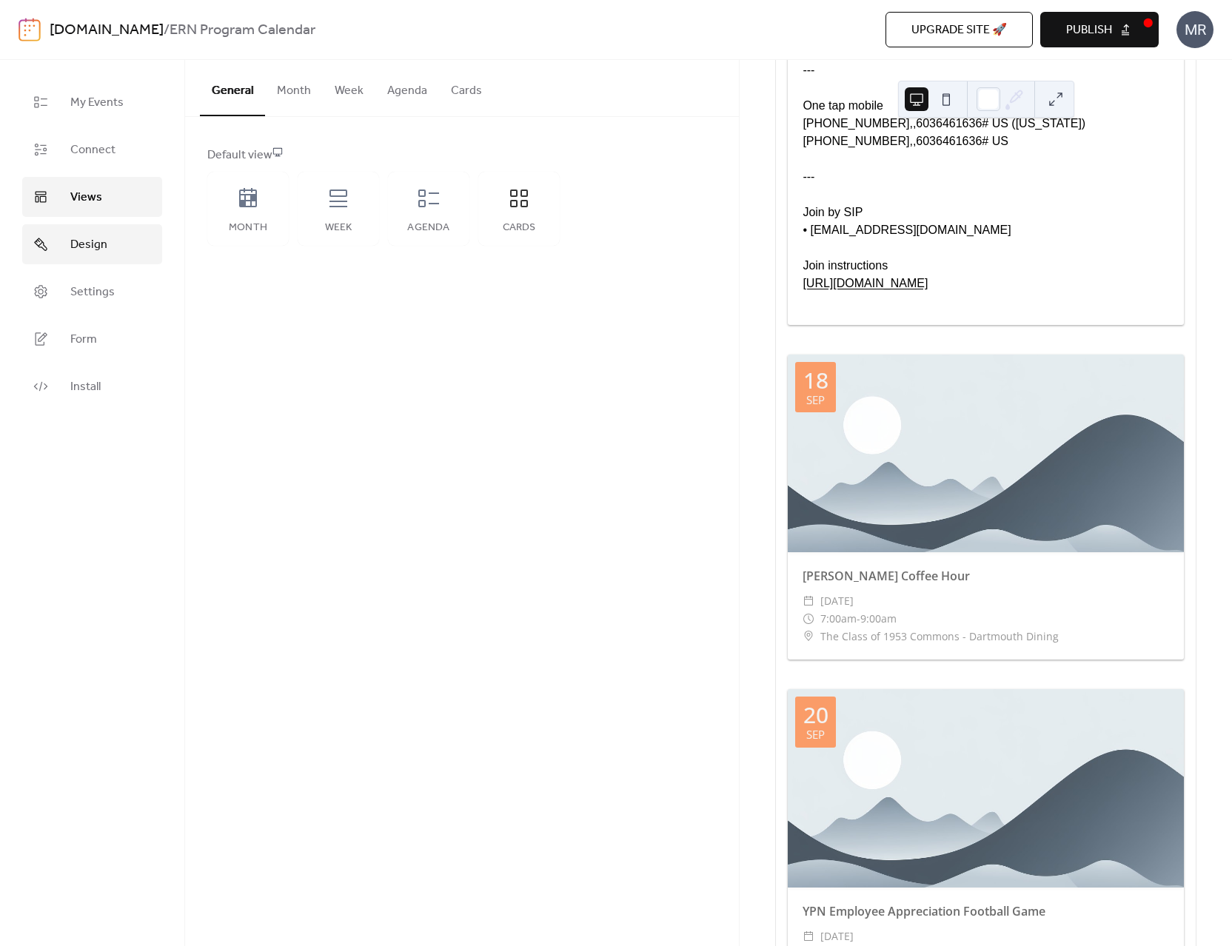
click at [94, 259] on link "Design" at bounding box center [92, 244] width 140 height 40
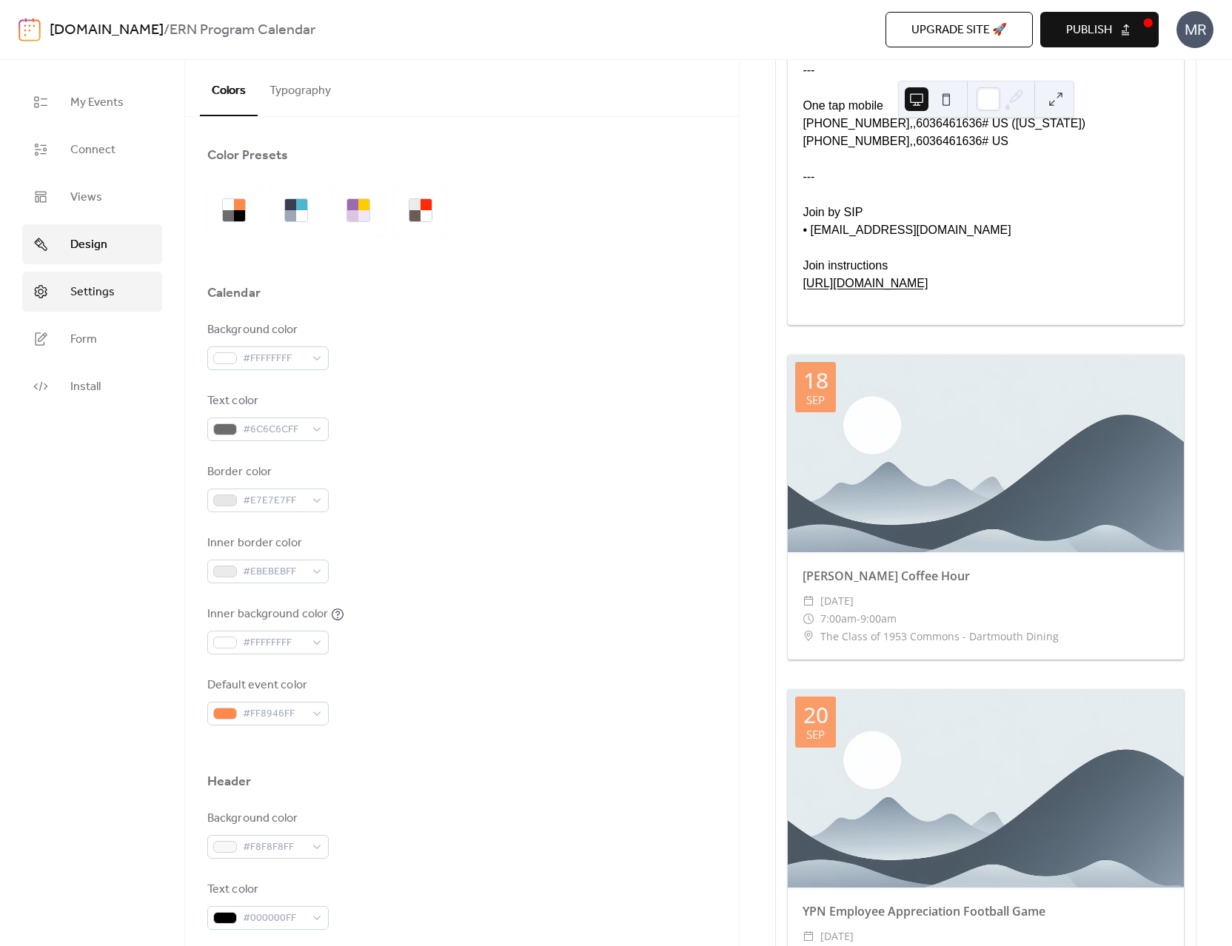
click at [94, 295] on span "Settings" at bounding box center [92, 292] width 44 height 18
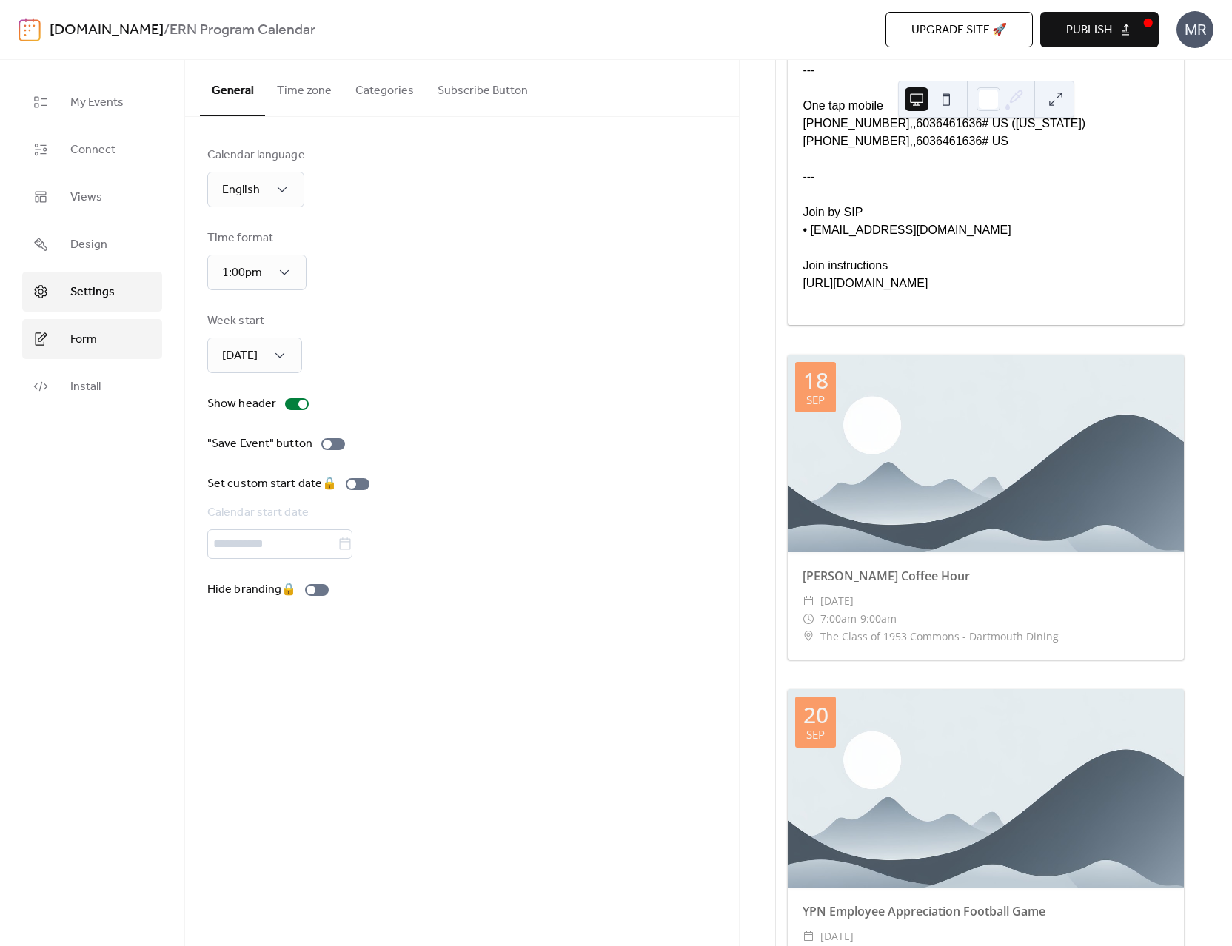
click at [92, 335] on span "Form" at bounding box center [83, 340] width 27 height 18
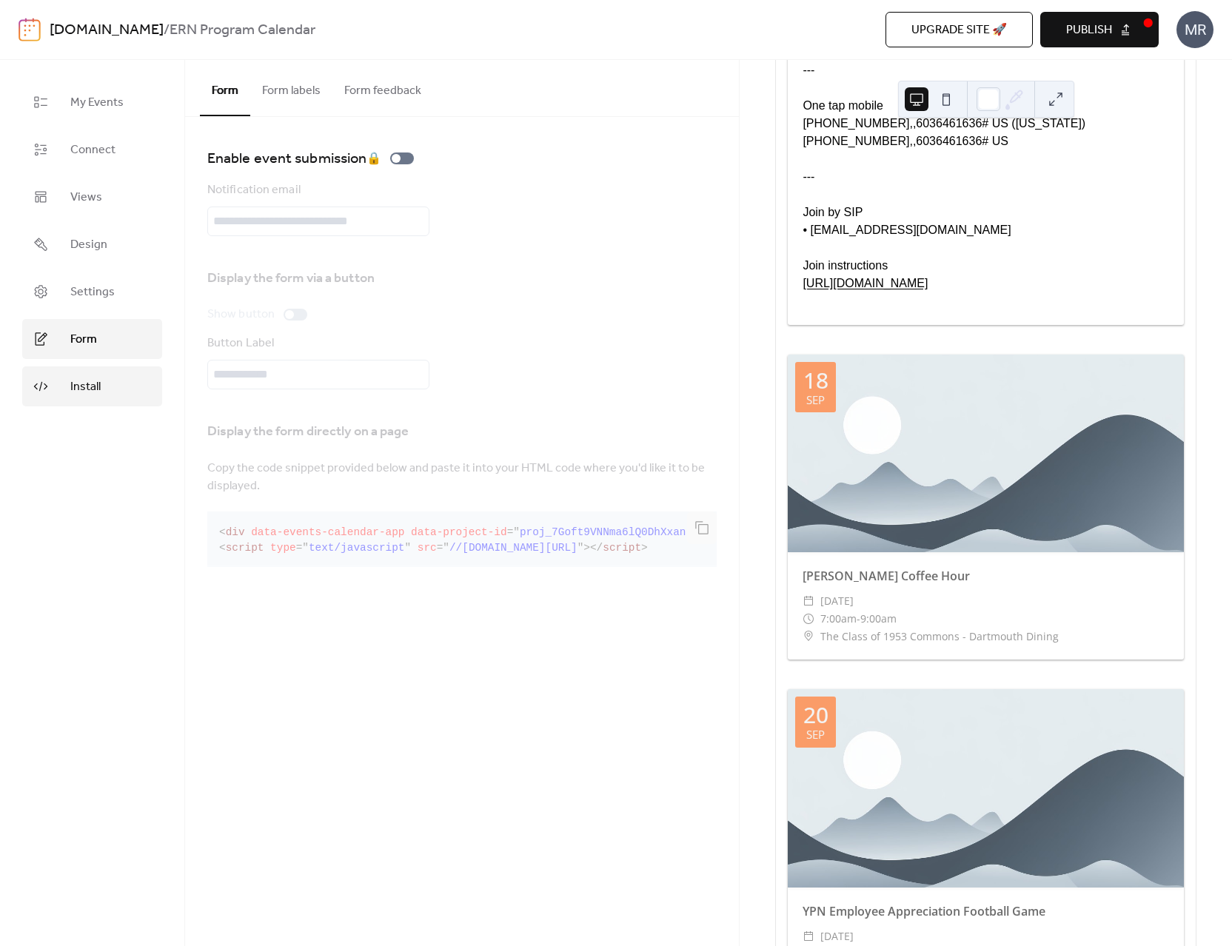
click at [73, 386] on span "Install" at bounding box center [85, 387] width 30 height 18
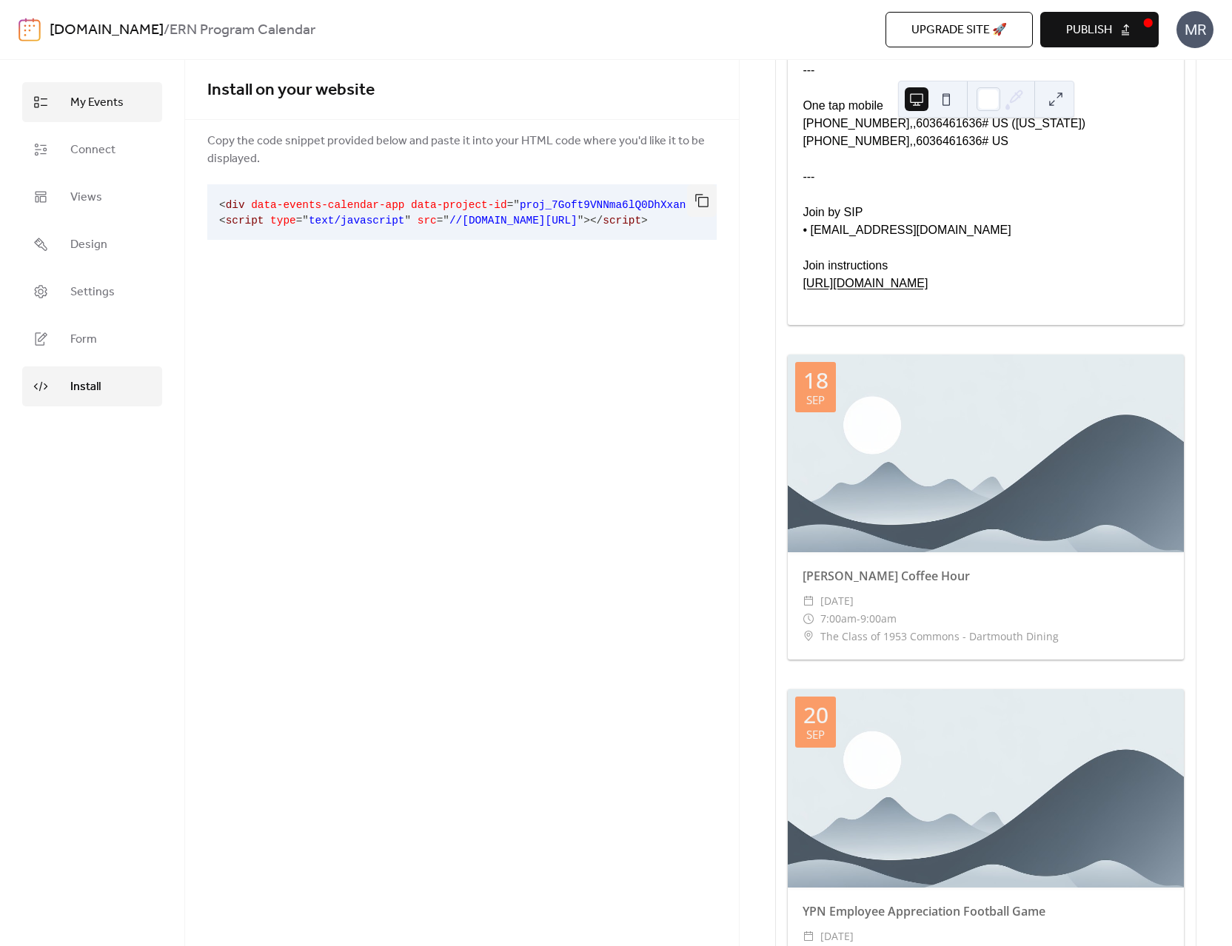
click at [97, 97] on span "My Events" at bounding box center [96, 103] width 53 height 18
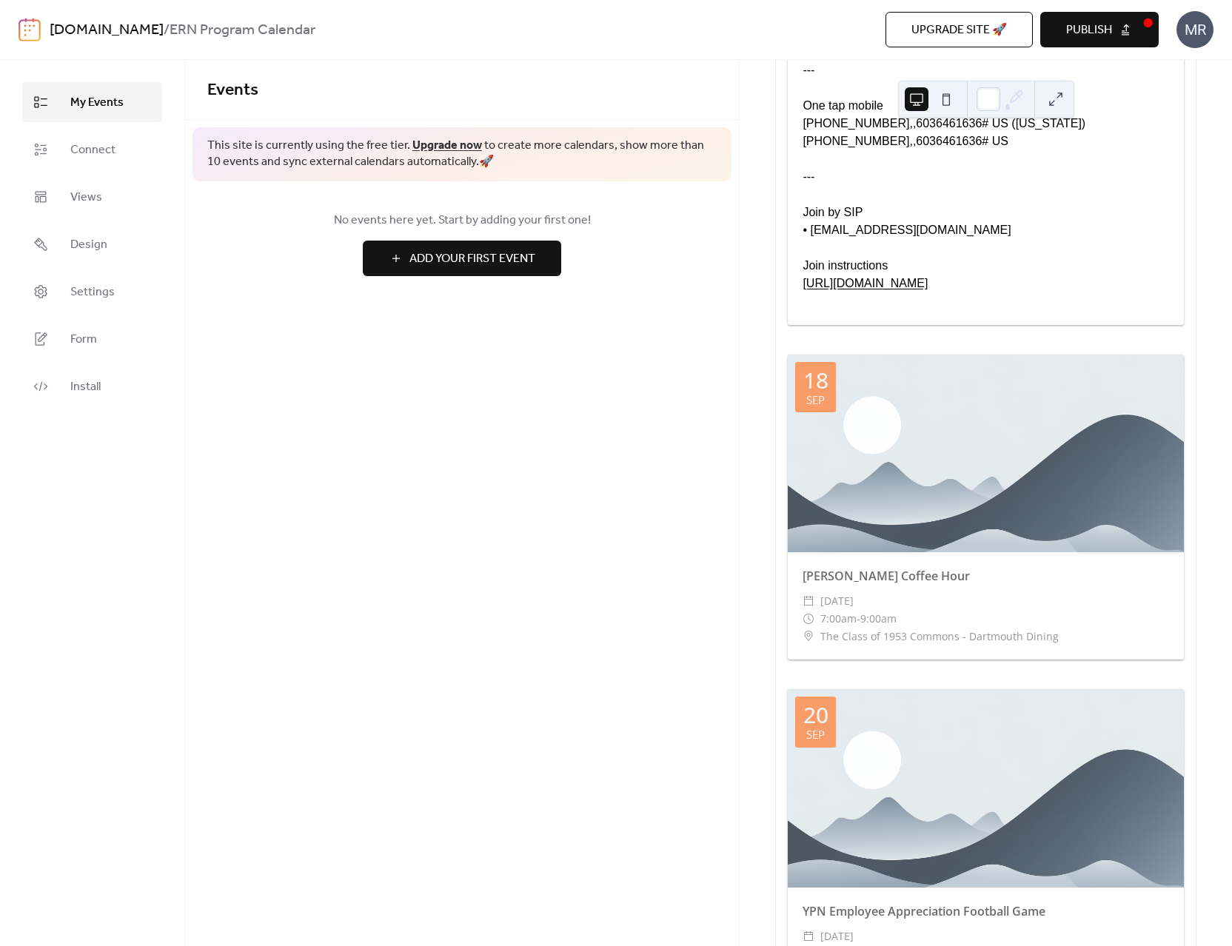
click at [238, 342] on div "Events This site is currently using the free tier. Upgrade now to create more c…" at bounding box center [462, 503] width 554 height 886
click at [1189, 41] on div "MR" at bounding box center [1194, 29] width 37 height 37
click at [1179, 60] on span "Account" at bounding box center [1166, 67] width 44 height 18
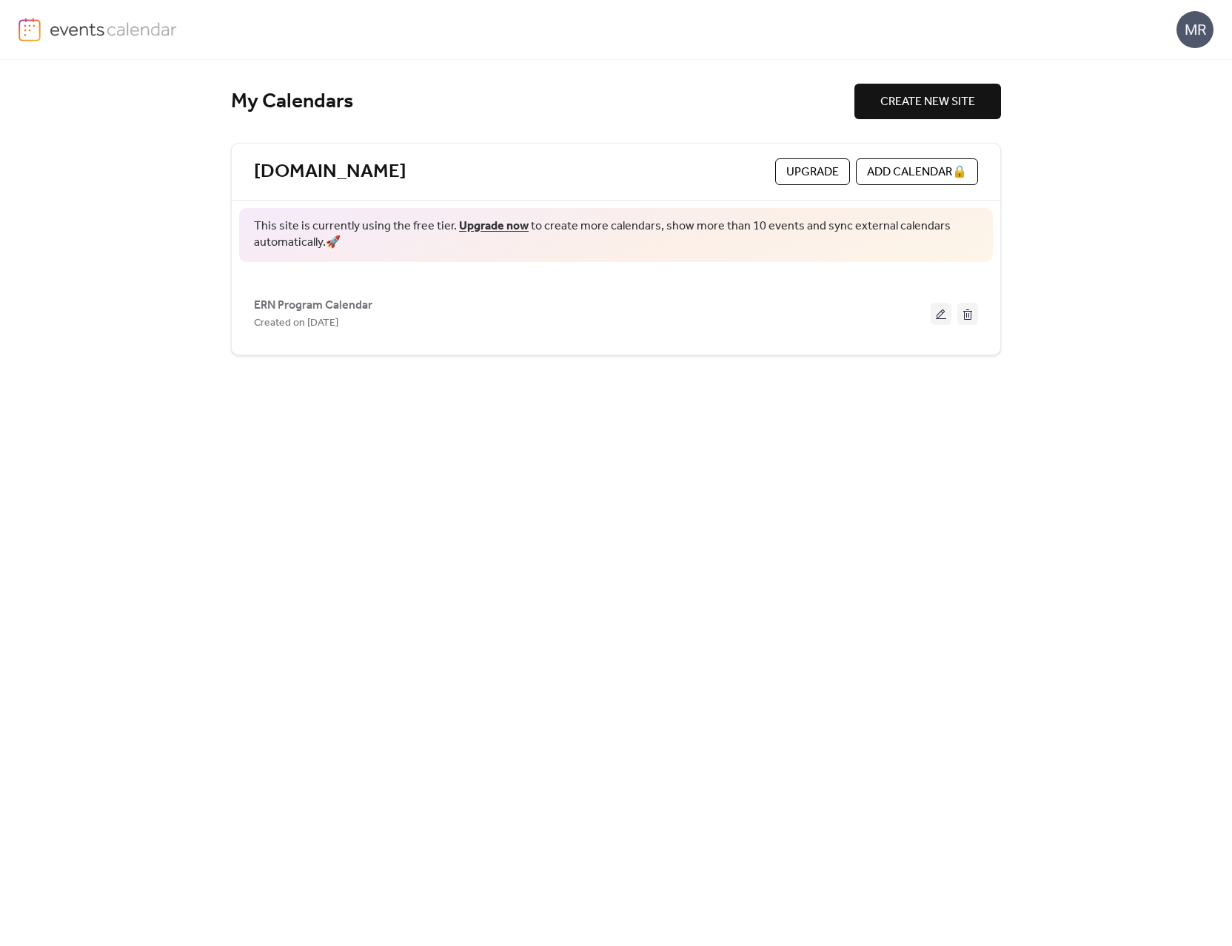
click at [94, 31] on img at bounding box center [114, 29] width 128 height 22
